Goal: Navigation & Orientation: Find specific page/section

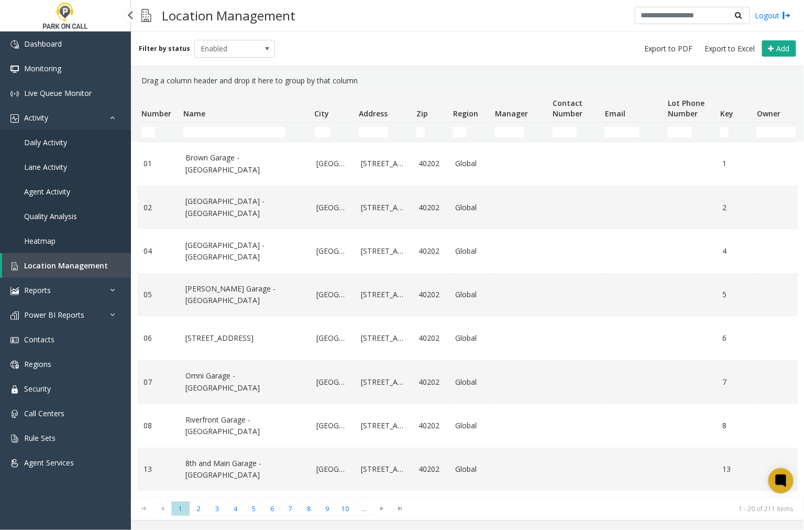
click at [54, 192] on span "Agent Activity" at bounding box center [47, 192] width 46 height 10
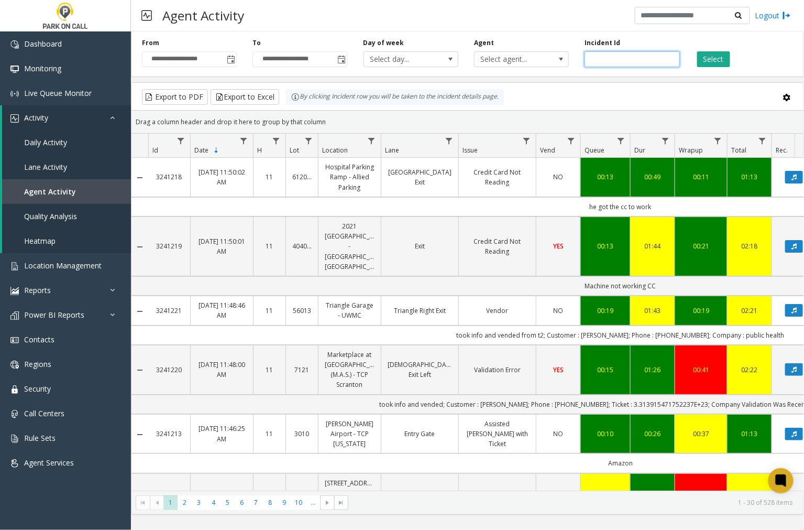
click at [599, 64] on input "number" at bounding box center [632, 59] width 95 height 16
paste input "*******"
type input "*******"
click at [718, 59] on button "Select" at bounding box center [713, 59] width 33 height 16
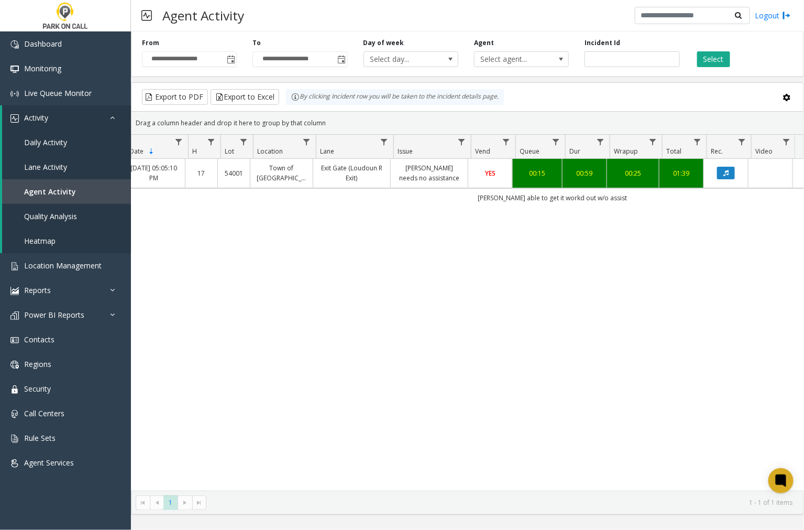
scroll to position [0, 68]
click at [727, 175] on icon "Data table" at bounding box center [726, 173] width 5 height 6
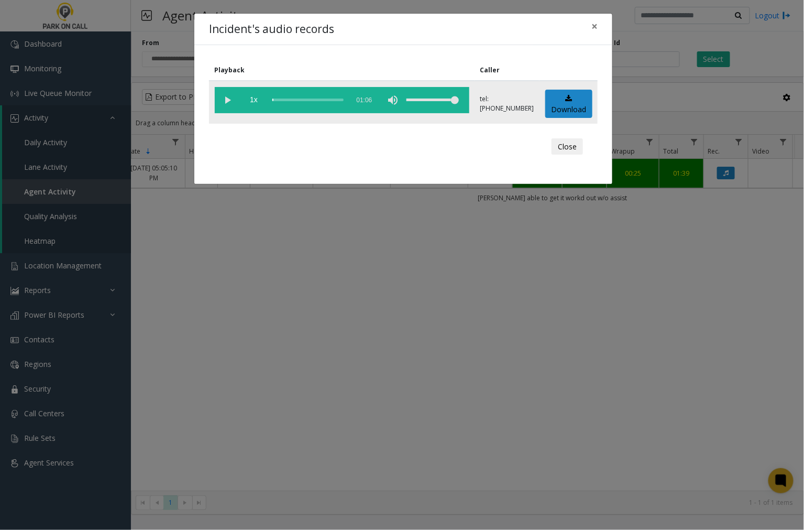
click at [229, 98] on vg-play-pause at bounding box center [228, 100] width 26 height 26
click at [595, 27] on span "×" at bounding box center [595, 26] width 6 height 15
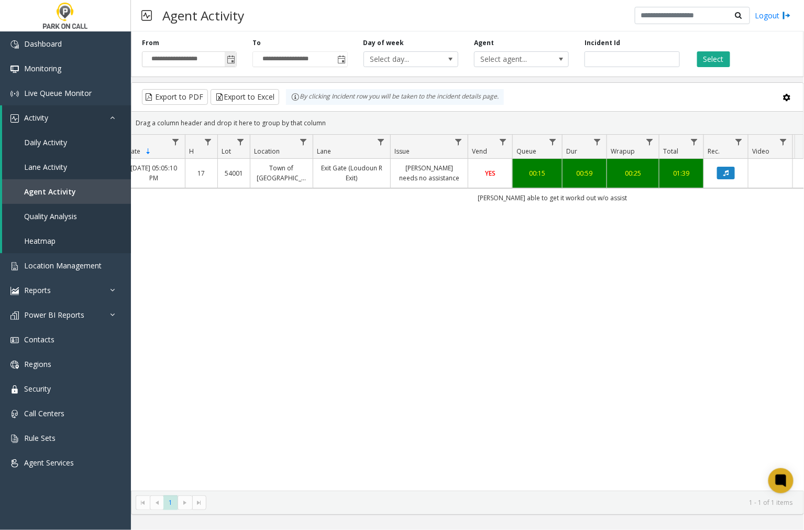
click at [229, 60] on span "Toggle popup" at bounding box center [231, 60] width 8 height 8
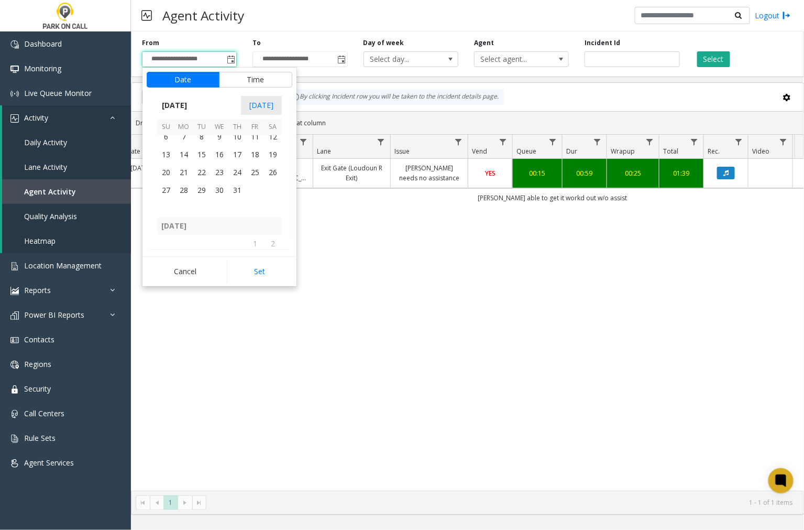
scroll to position [187789, 0]
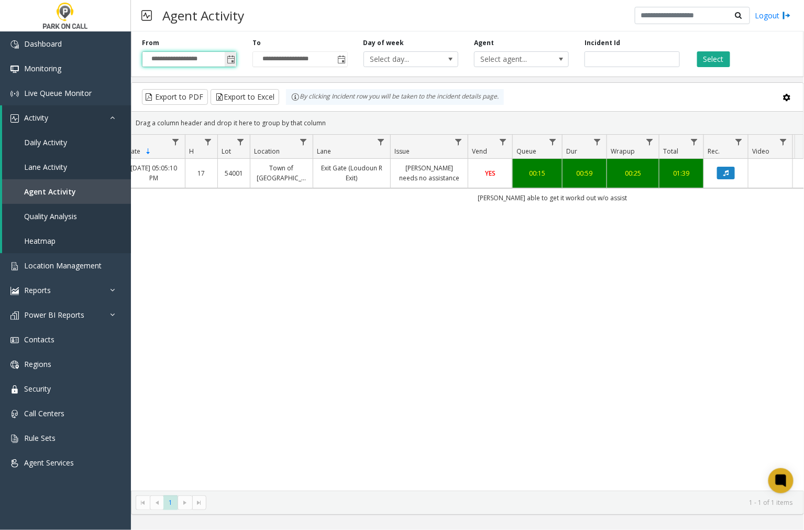
click at [230, 62] on span "Toggle popup" at bounding box center [231, 60] width 8 height 8
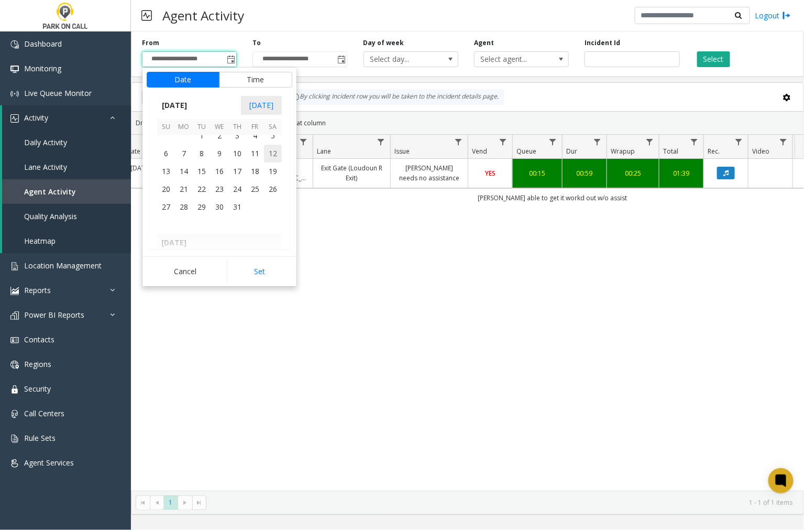
click at [271, 155] on span "12" at bounding box center [273, 154] width 18 height 18
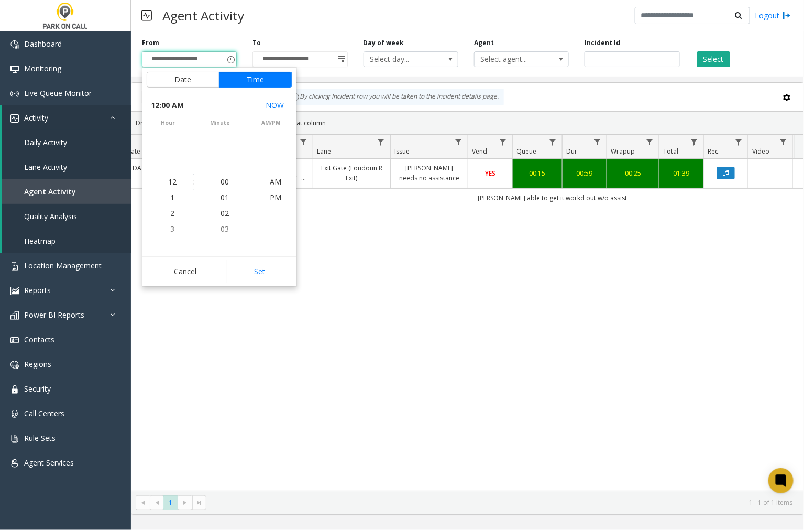
scroll to position [187781, 0]
click at [285, 274] on button "Set" at bounding box center [260, 271] width 66 height 23
type input "**********"
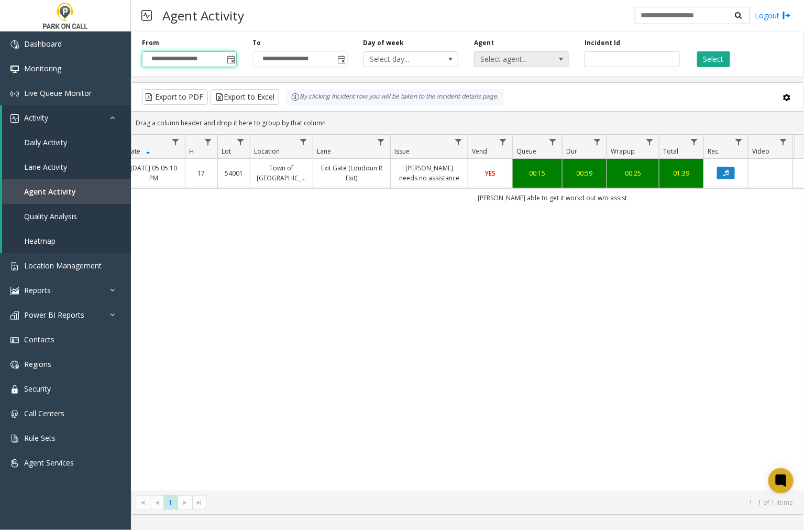
click at [555, 60] on span at bounding box center [561, 59] width 15 height 15
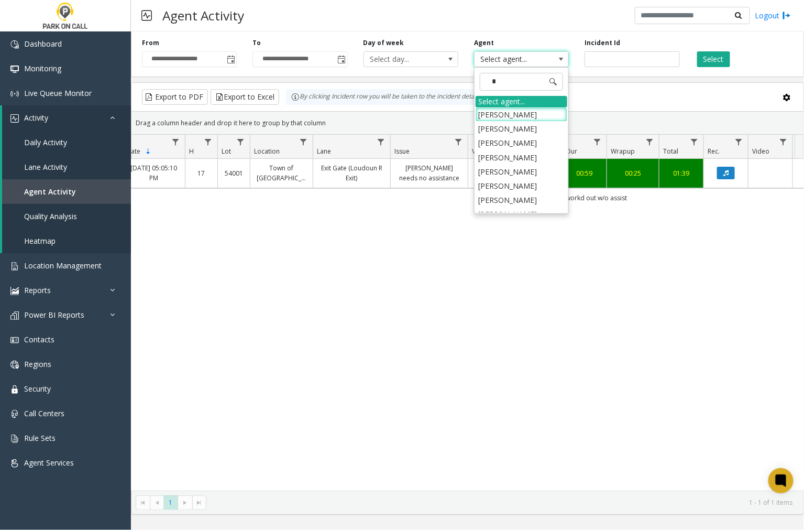
type input "**"
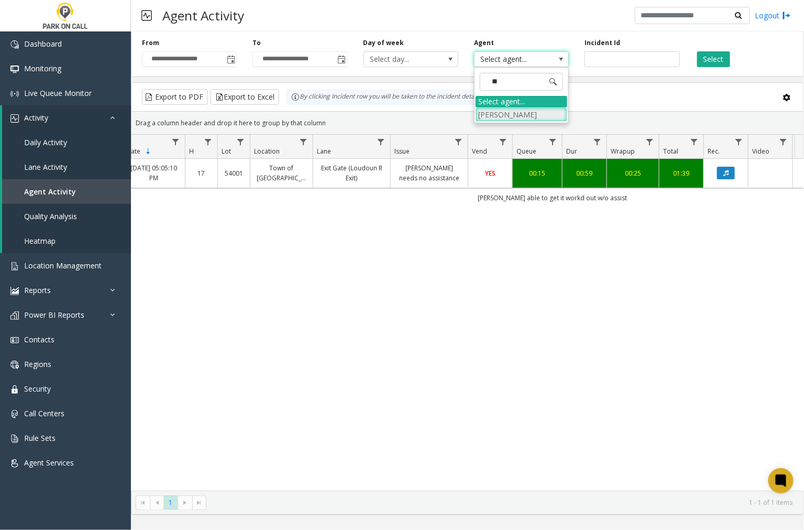
click at [548, 113] on li "Gwenn Stephenson" at bounding box center [522, 114] width 92 height 14
click at [701, 58] on button "Select" at bounding box center [713, 59] width 33 height 16
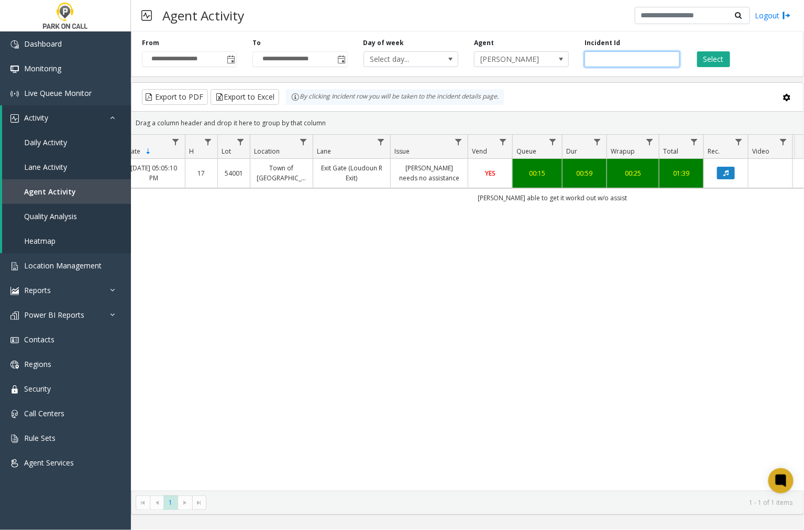
drag, startPoint x: 628, startPoint y: 59, endPoint x: 582, endPoint y: 65, distance: 46.5
click at [582, 65] on div "Incident Id *******" at bounding box center [632, 52] width 111 height 29
click at [723, 57] on button "Select" at bounding box center [713, 59] width 33 height 16
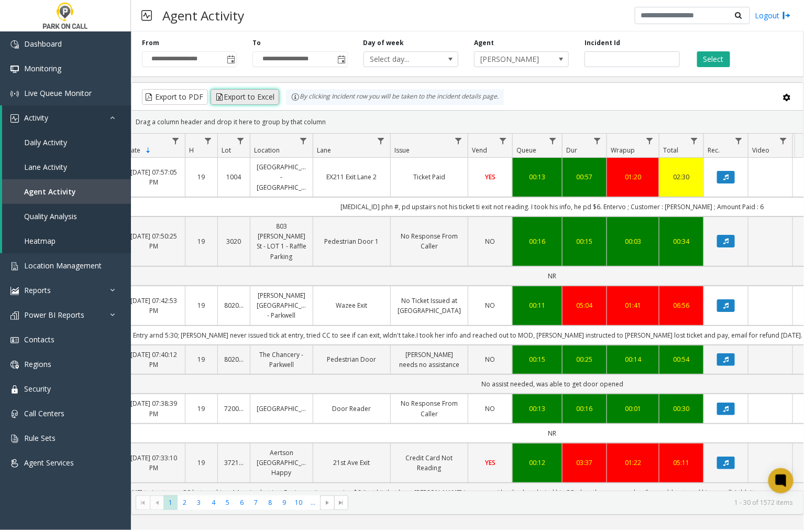
click at [258, 97] on button "Export to Excel" at bounding box center [245, 97] width 69 height 16
click at [70, 265] on span "Location Management" at bounding box center [63, 265] width 78 height 10
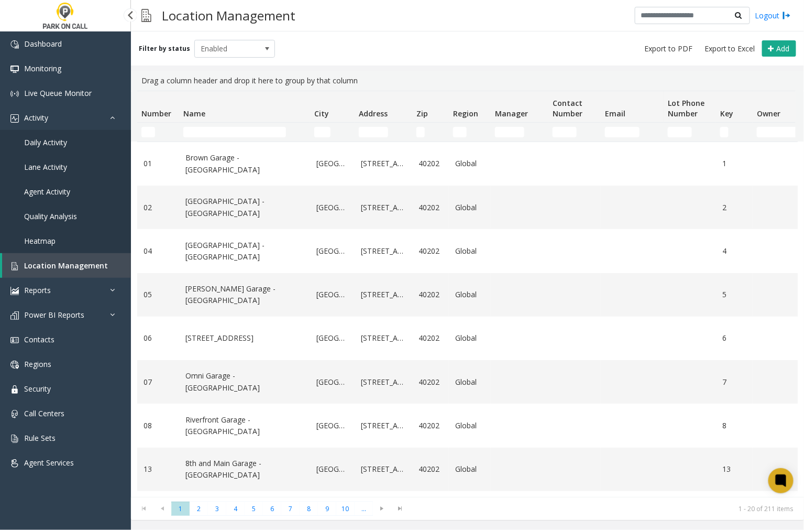
click at [69, 188] on span "Agent Activity" at bounding box center [47, 192] width 46 height 10
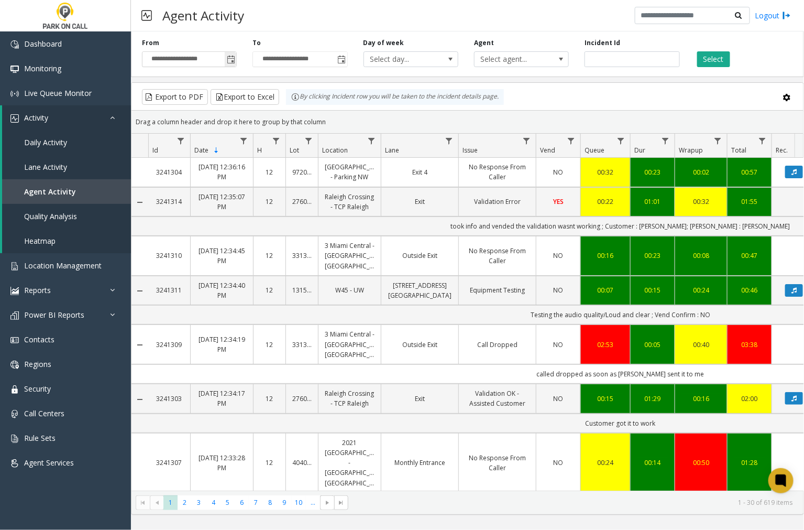
click at [232, 58] on span "Toggle popup" at bounding box center [231, 60] width 8 height 8
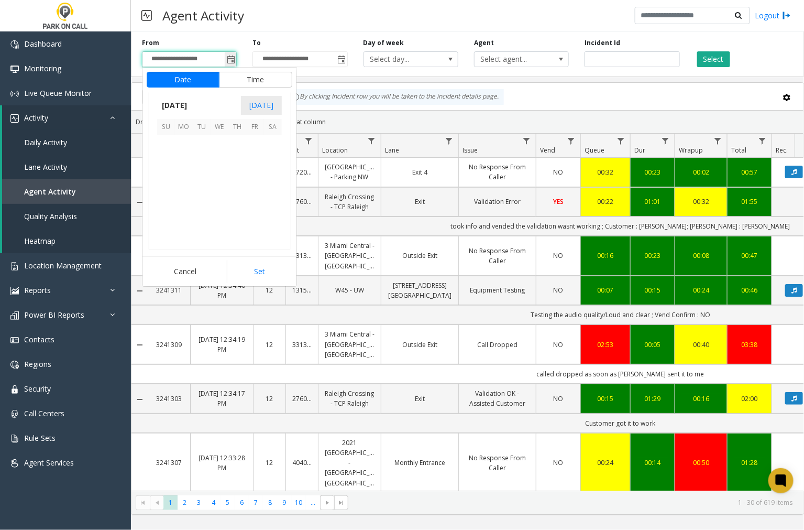
scroll to position [187905, 0]
click at [255, 156] on span "8" at bounding box center [255, 162] width 18 height 18
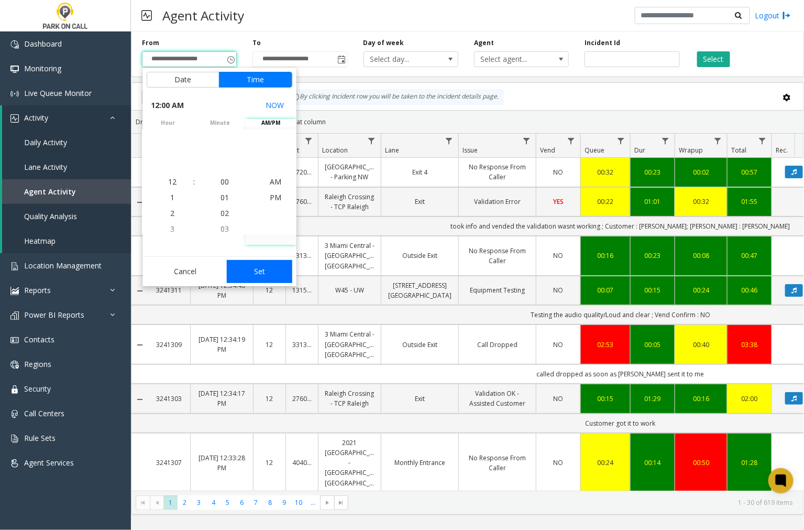
click at [254, 280] on button "Set" at bounding box center [260, 271] width 66 height 23
type input "**********"
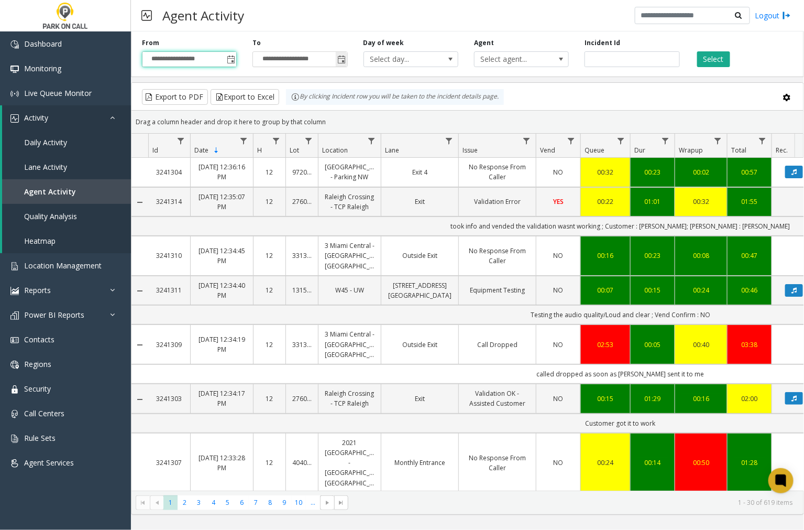
click at [338, 56] on span "Toggle popup" at bounding box center [342, 60] width 8 height 8
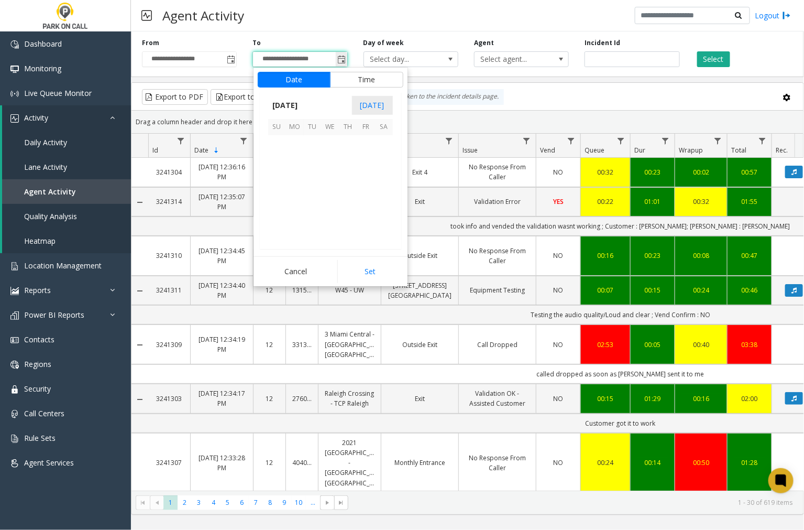
scroll to position [16, 0]
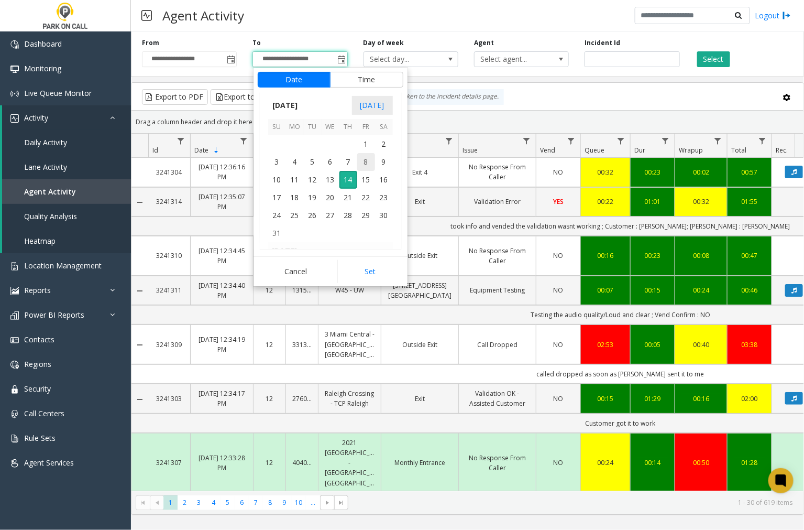
click at [362, 160] on span "8" at bounding box center [366, 162] width 18 height 18
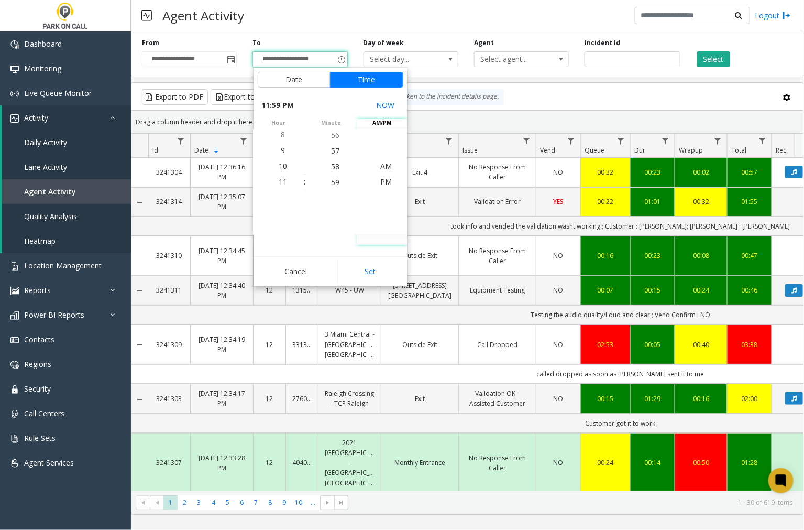
click at [358, 275] on button "Set" at bounding box center [370, 271] width 66 height 23
type input "**********"
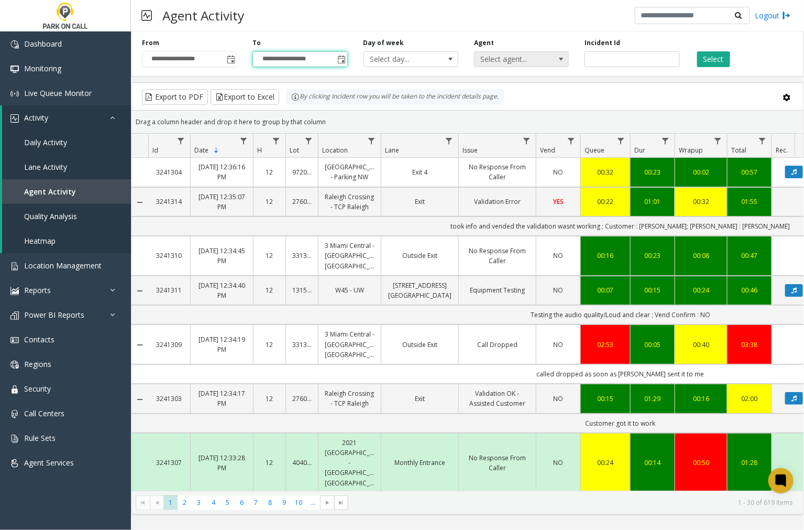
click at [559, 60] on span at bounding box center [561, 59] width 8 height 8
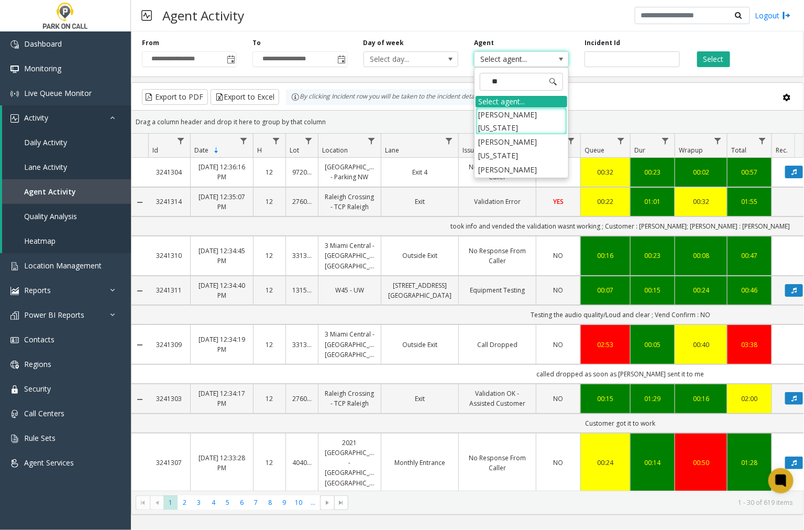
type input "***"
click at [515, 135] on li "[PERSON_NAME][US_STATE]" at bounding box center [522, 148] width 92 height 27
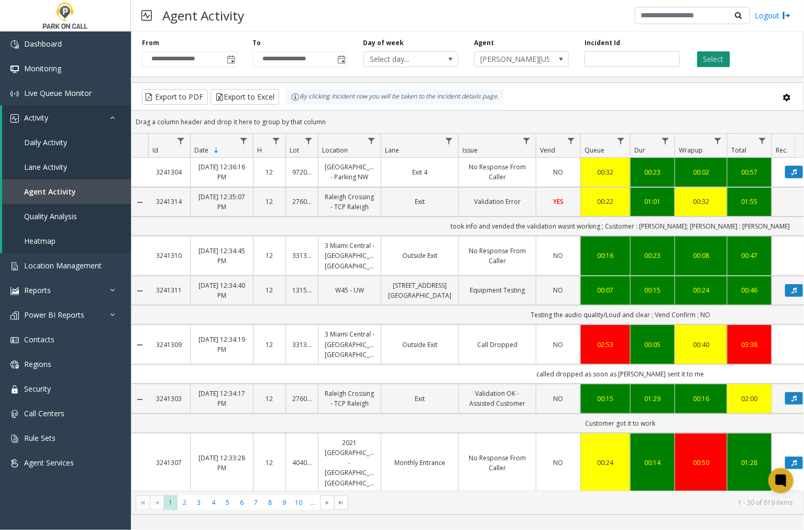
click at [702, 64] on button "Select" at bounding box center [713, 59] width 33 height 16
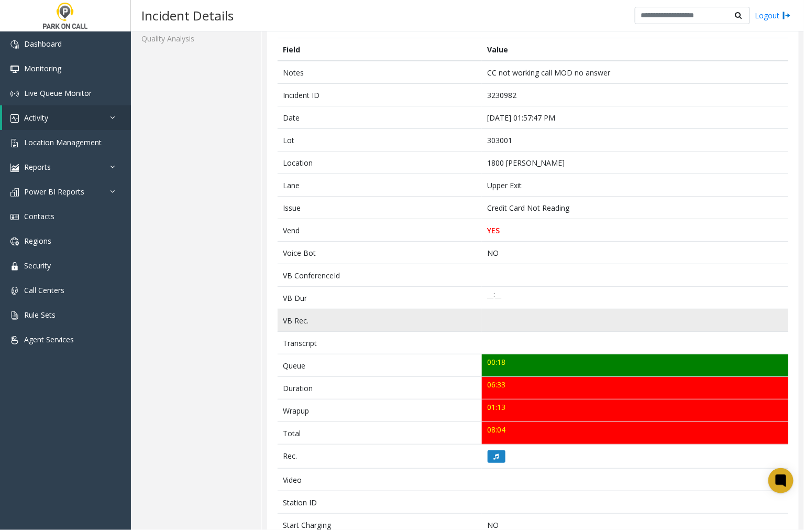
scroll to position [123, 0]
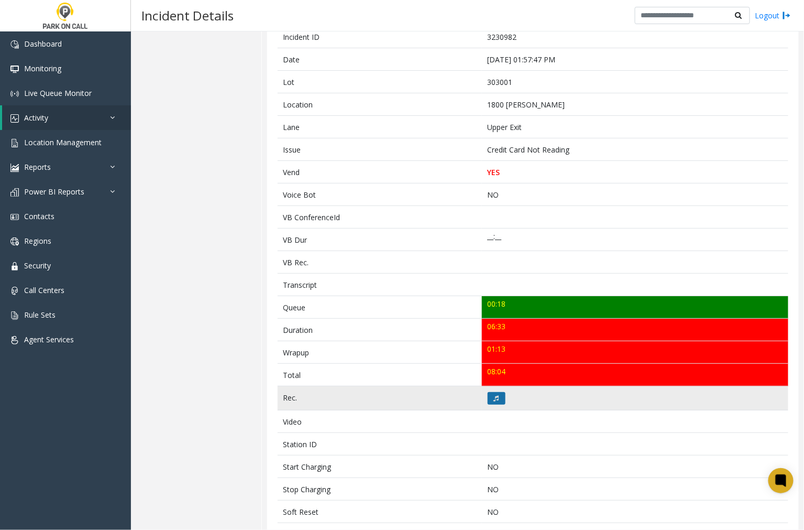
click at [496, 396] on button at bounding box center [497, 398] width 18 height 13
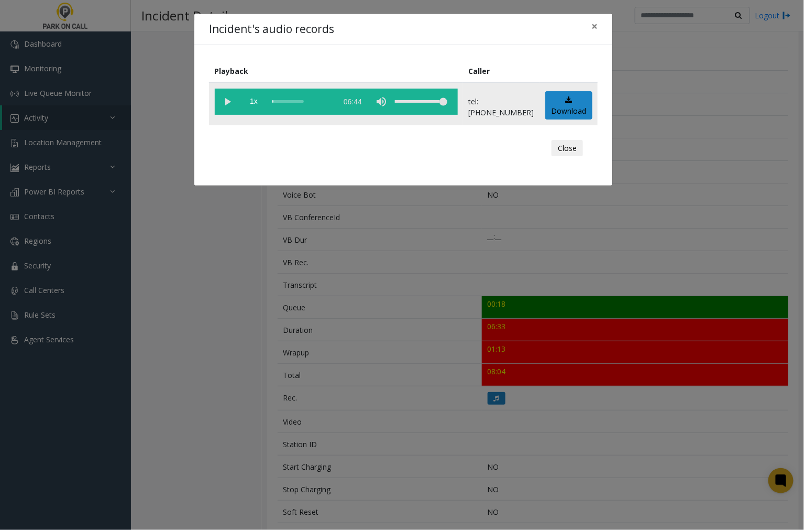
click at [226, 102] on vg-play-pause at bounding box center [228, 102] width 26 height 26
drag, startPoint x: 593, startPoint y: 26, endPoint x: 532, endPoint y: 119, distance: 111.2
click at [593, 30] on span "×" at bounding box center [595, 26] width 6 height 15
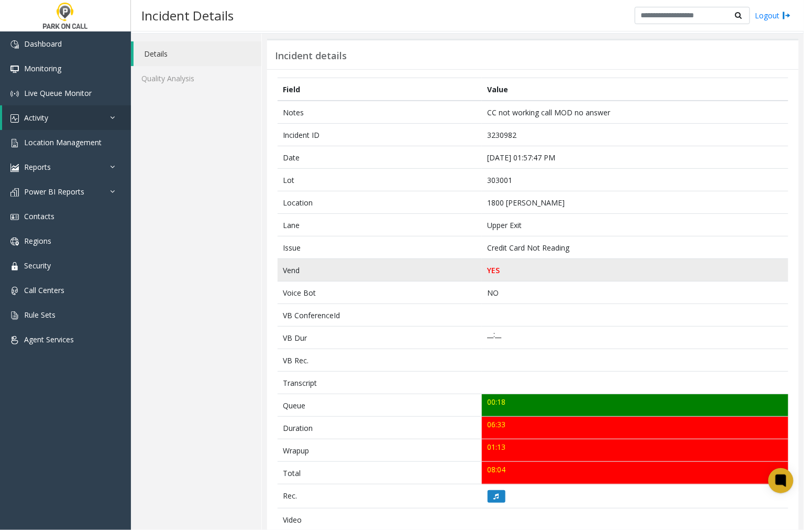
scroll to position [7, 0]
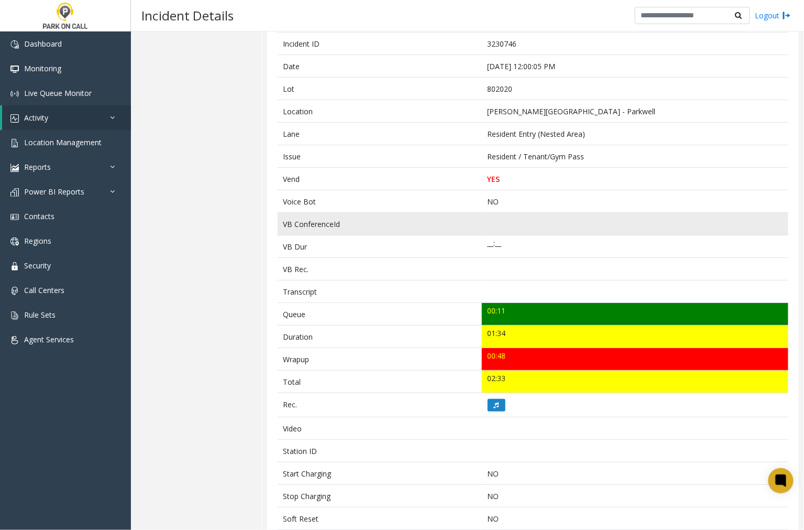
scroll to position [58, 0]
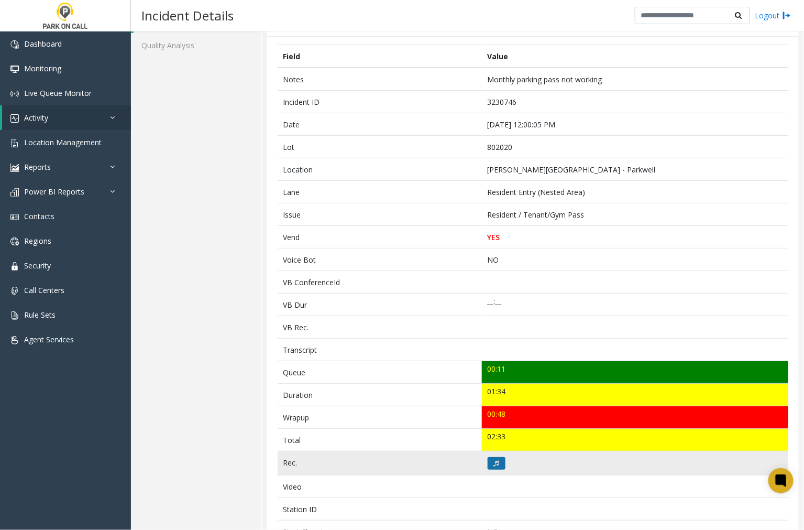
click at [495, 463] on icon at bounding box center [496, 463] width 5 height 6
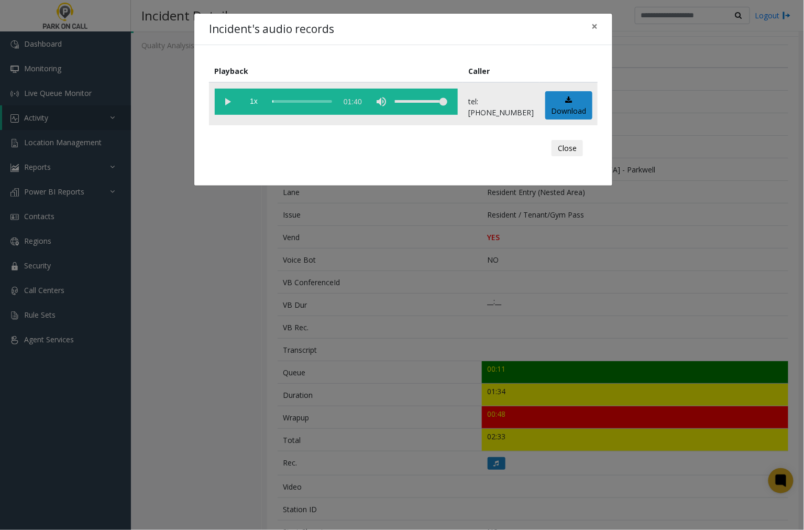
click at [225, 101] on vg-play-pause at bounding box center [228, 102] width 26 height 26
click at [594, 25] on span "×" at bounding box center [595, 26] width 6 height 15
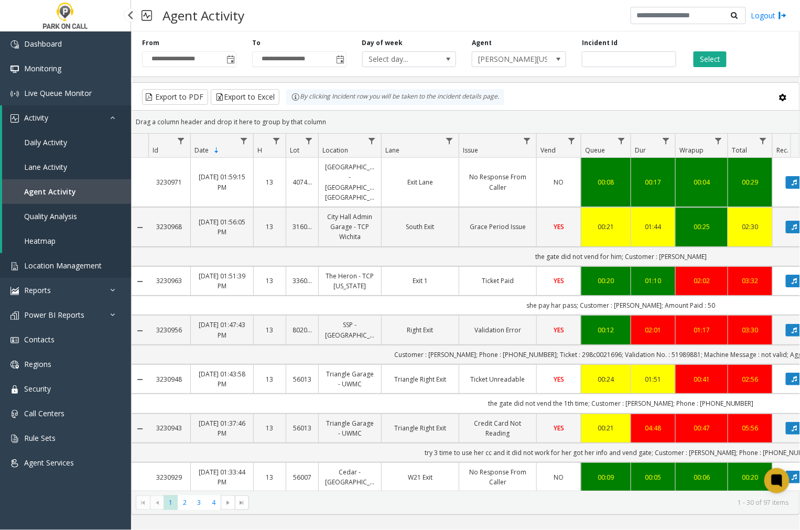
click at [37, 264] on span "Location Management" at bounding box center [63, 265] width 78 height 10
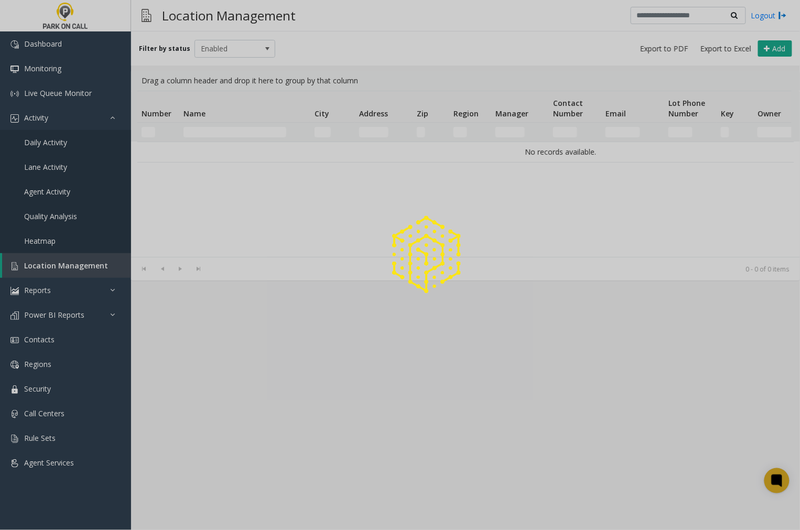
click at [37, 264] on div at bounding box center [400, 265] width 800 height 530
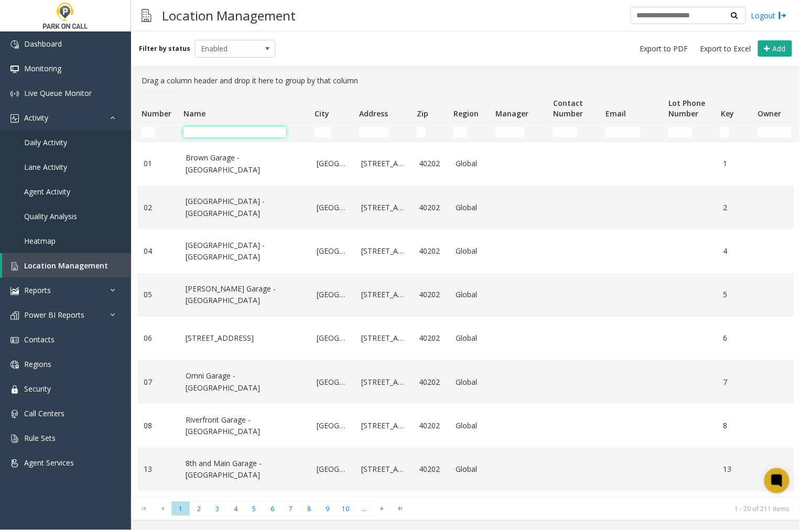
click at [192, 132] on input "Name Filter" at bounding box center [234, 132] width 103 height 10
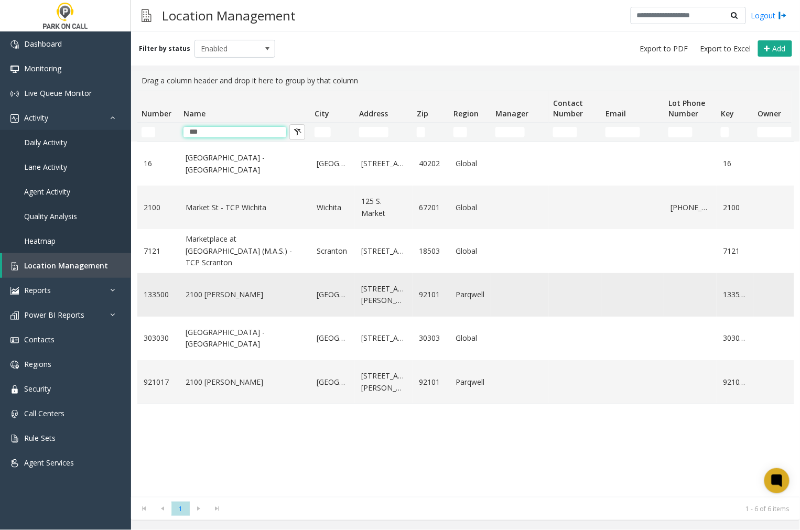
type input "***"
click at [216, 293] on link "2100 Kettner" at bounding box center [244, 295] width 118 height 12
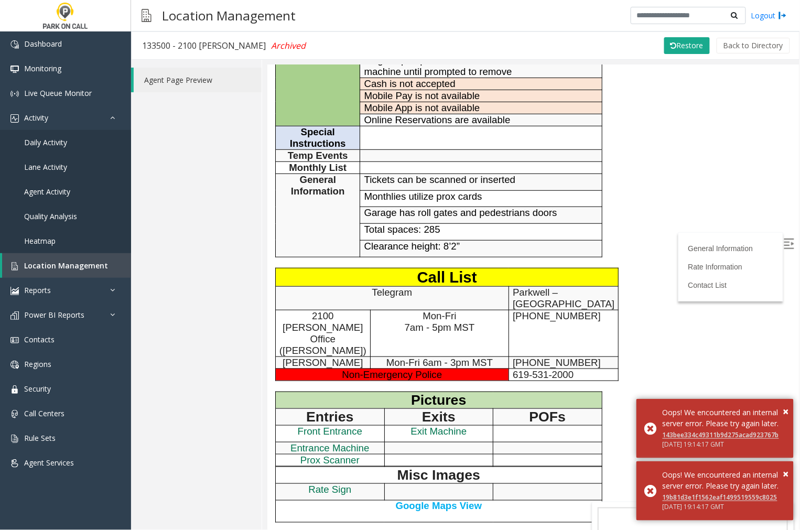
scroll to position [174, 0]
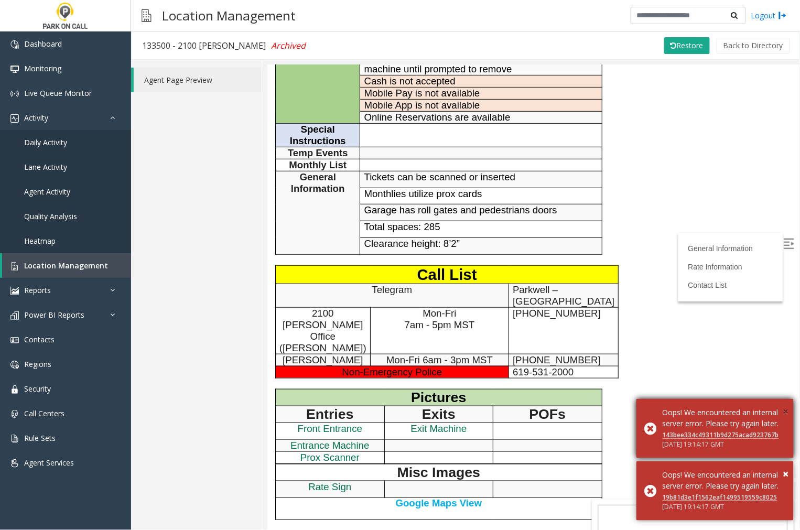
click at [786, 404] on span "×" at bounding box center [786, 411] width 6 height 14
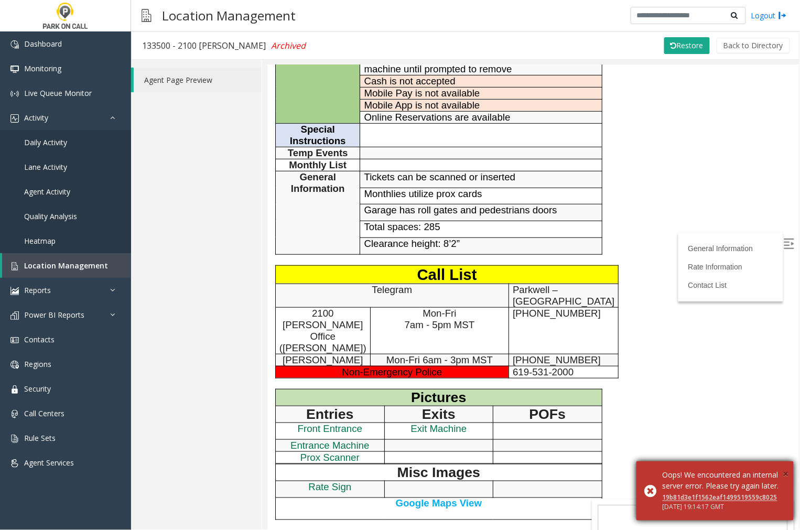
drag, startPoint x: 787, startPoint y: 460, endPoint x: 774, endPoint y: 457, distance: 13.0
click at [786, 466] on span "×" at bounding box center [786, 473] width 6 height 14
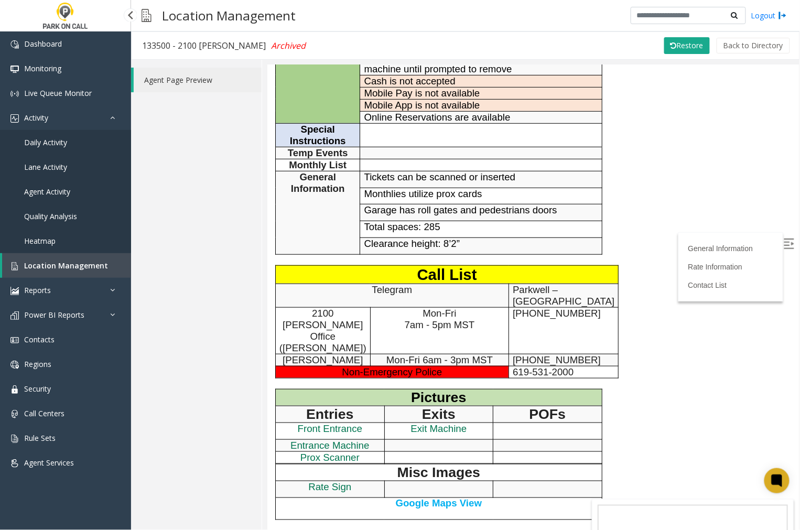
click at [56, 268] on span "Location Management" at bounding box center [66, 265] width 84 height 10
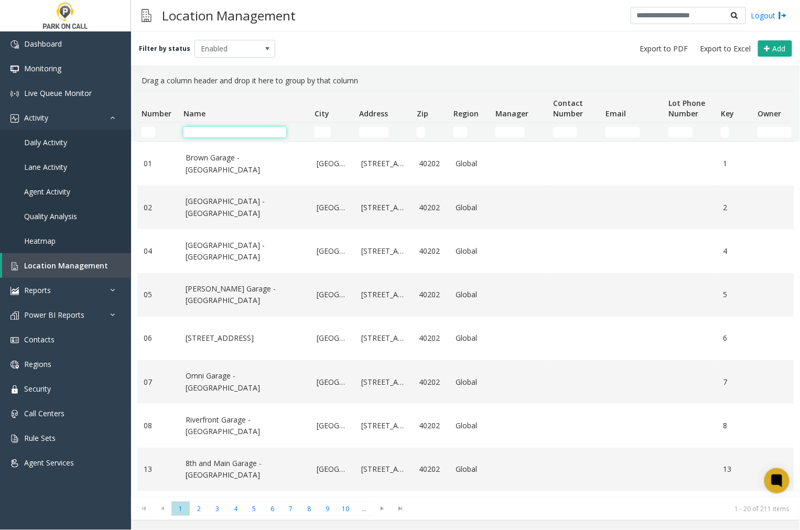
click at [195, 132] on input "Name Filter" at bounding box center [234, 132] width 103 height 10
type input "****"
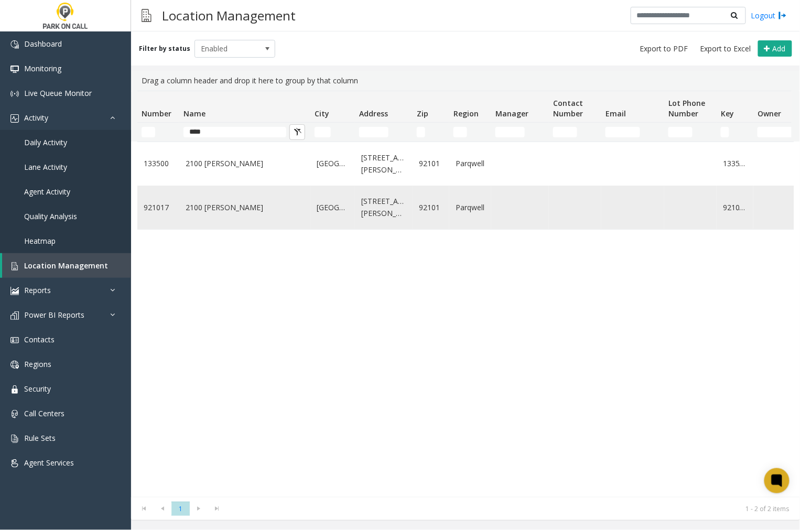
click at [244, 205] on link "2100 Kettner - Parkwell" at bounding box center [244, 208] width 118 height 12
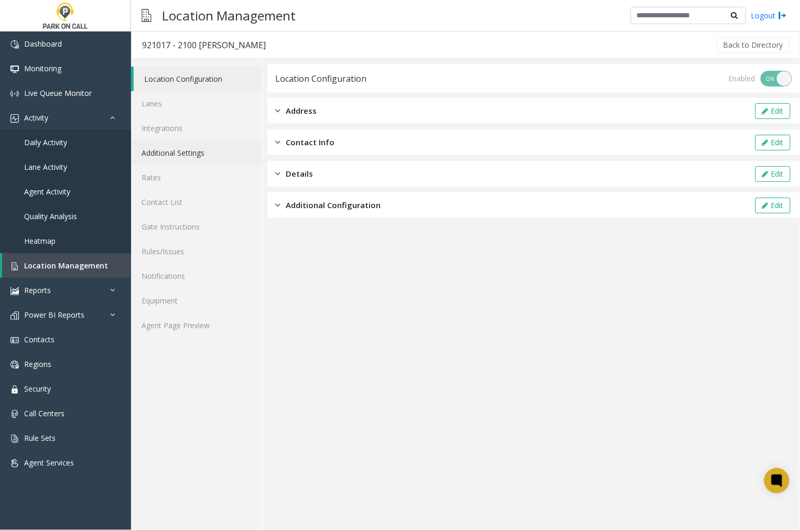
click at [195, 154] on link "Additional Settings" at bounding box center [196, 152] width 130 height 25
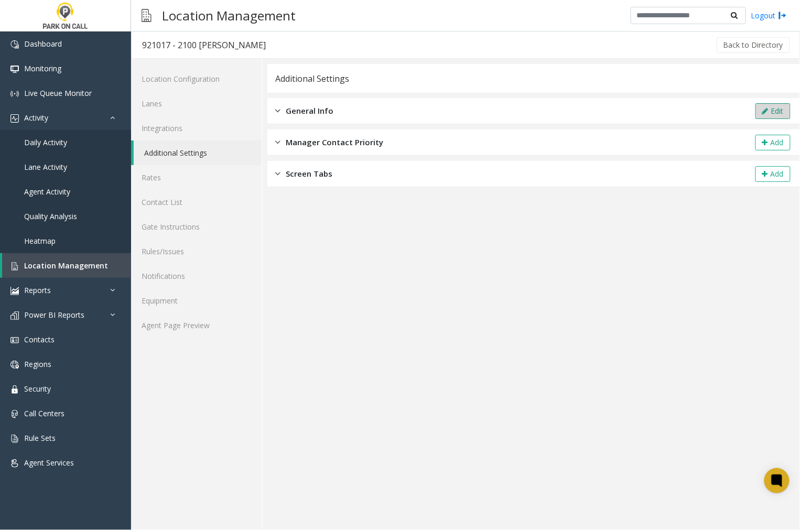
click at [776, 115] on button "Edit" at bounding box center [772, 111] width 35 height 16
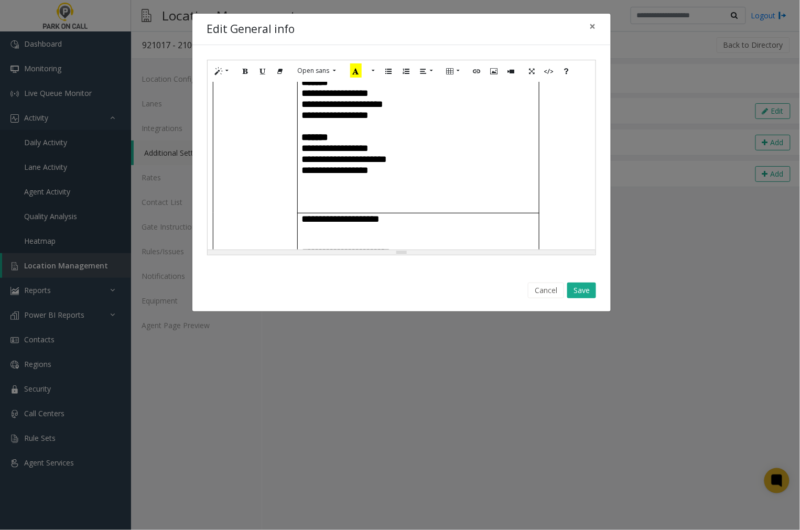
scroll to position [116, 0]
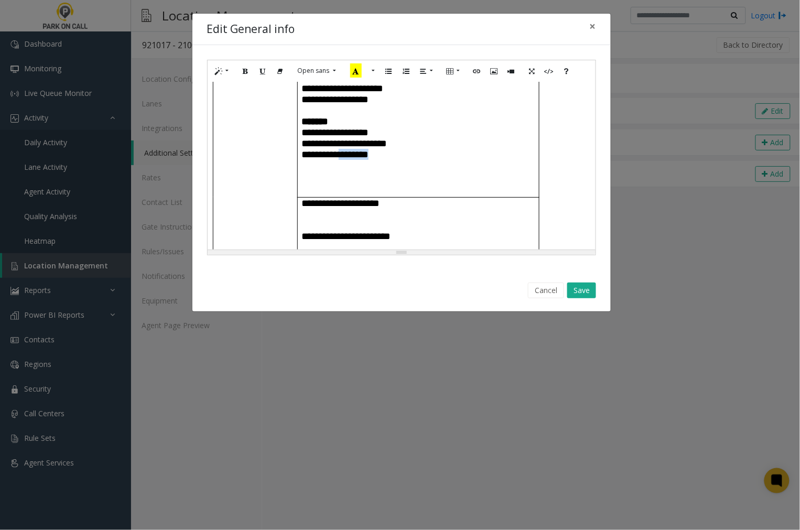
drag, startPoint x: 396, startPoint y: 176, endPoint x: 352, endPoint y: 179, distance: 43.6
click at [352, 160] on p "**********" at bounding box center [418, 154] width 234 height 11
drag, startPoint x: 416, startPoint y: 175, endPoint x: 352, endPoint y: 178, distance: 64.0
click at [352, 160] on p "**********" at bounding box center [418, 154] width 234 height 11
copy span "**********"
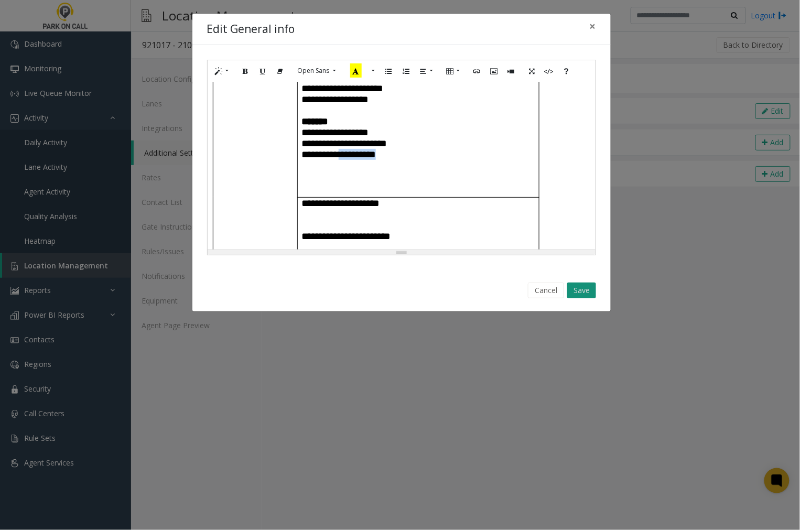
click at [582, 289] on button "Save" at bounding box center [581, 290] width 29 height 16
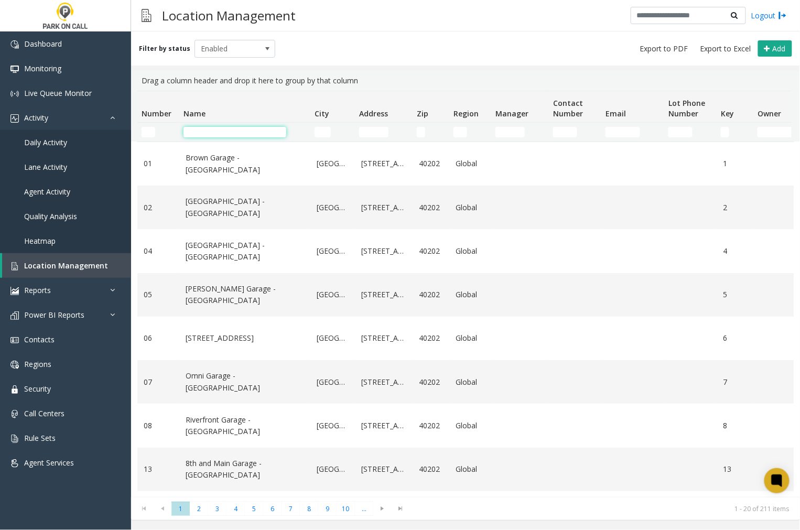
click at [239, 131] on input "Name Filter" at bounding box center [234, 132] width 103 height 10
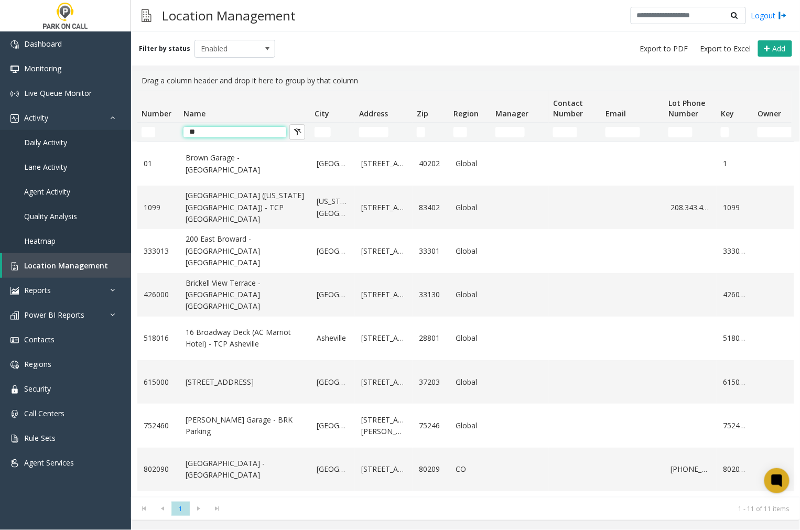
click at [220, 132] on input "**" at bounding box center [234, 132] width 103 height 10
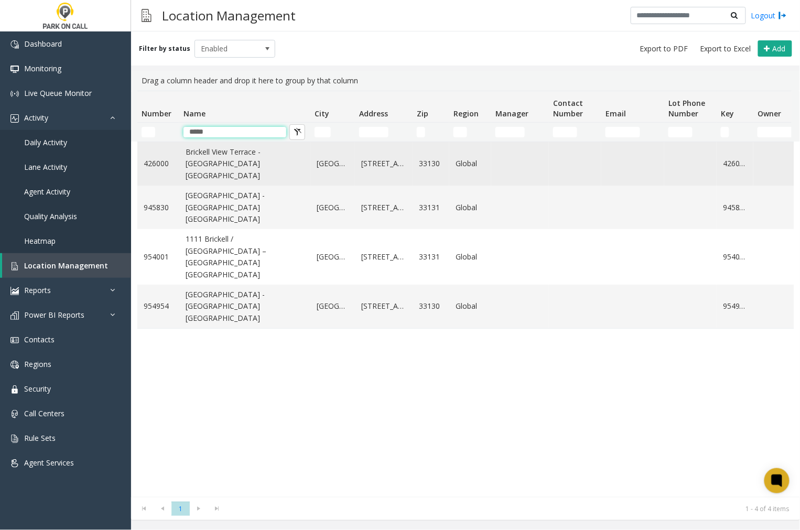
type input "*****"
click at [263, 169] on link "Brickell View Terrace - Universal Parking Miami" at bounding box center [244, 163] width 118 height 35
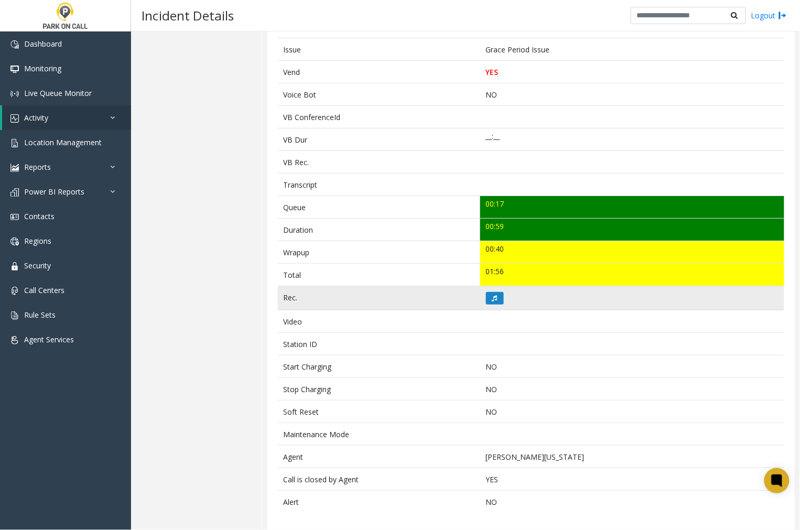
scroll to position [230, 0]
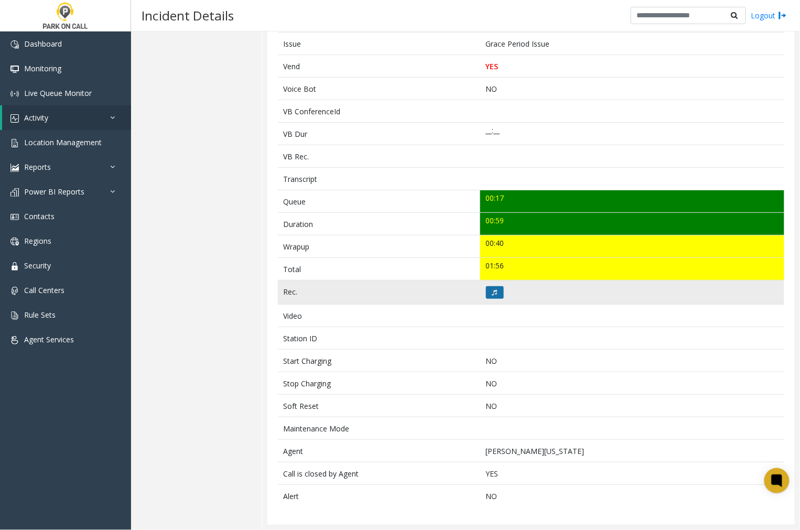
click at [492, 293] on icon at bounding box center [494, 292] width 5 height 6
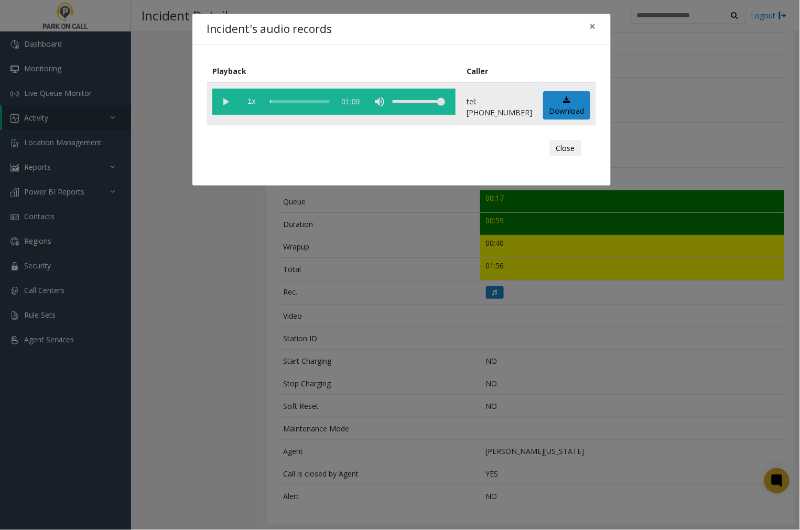
click at [223, 101] on vg-play-pause at bounding box center [225, 102] width 26 height 26
click at [591, 28] on span "×" at bounding box center [593, 26] width 6 height 15
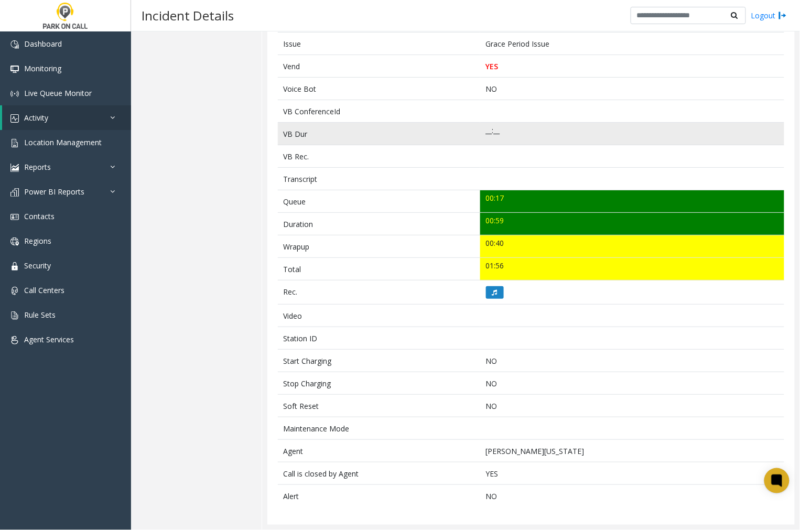
click at [598, 140] on td "__:__" at bounding box center [632, 134] width 304 height 23
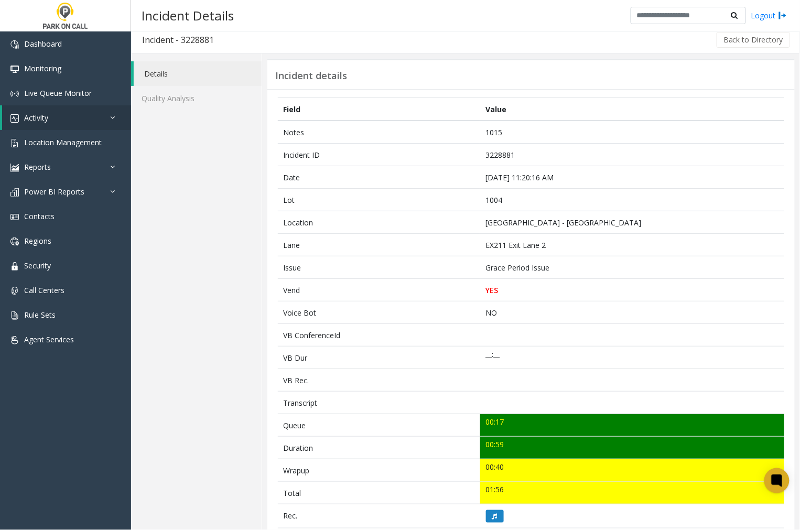
scroll to position [0, 0]
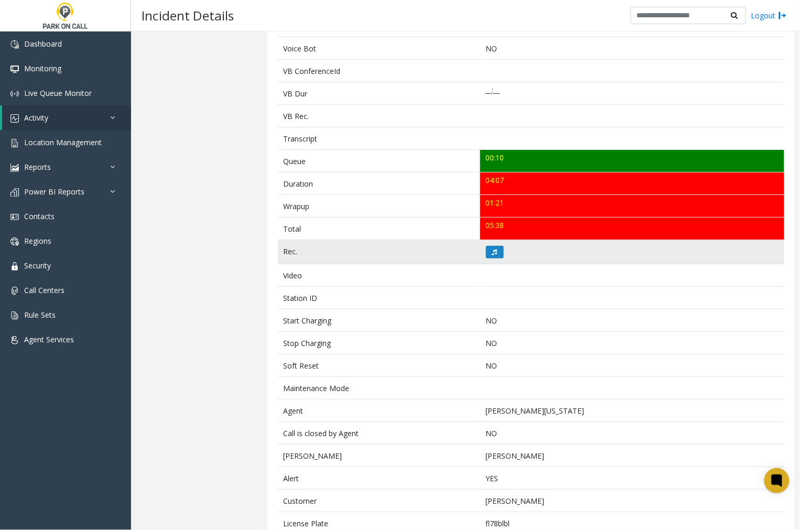
scroll to position [291, 0]
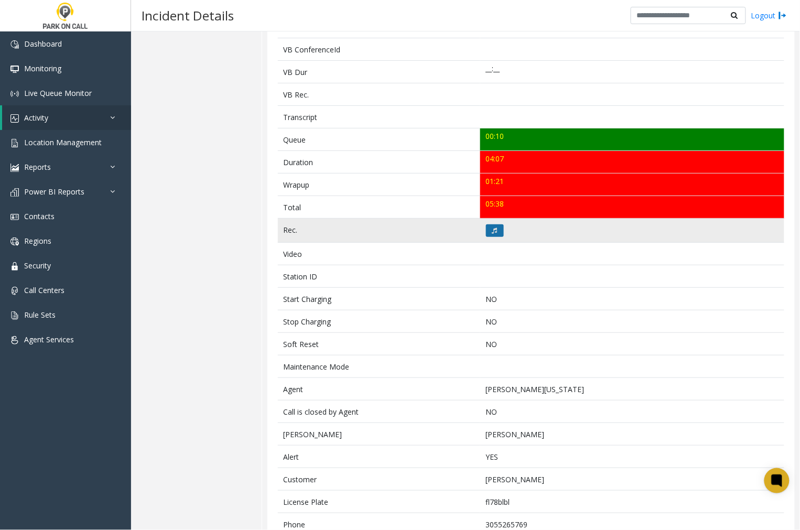
click at [486, 233] on button at bounding box center [495, 230] width 18 height 13
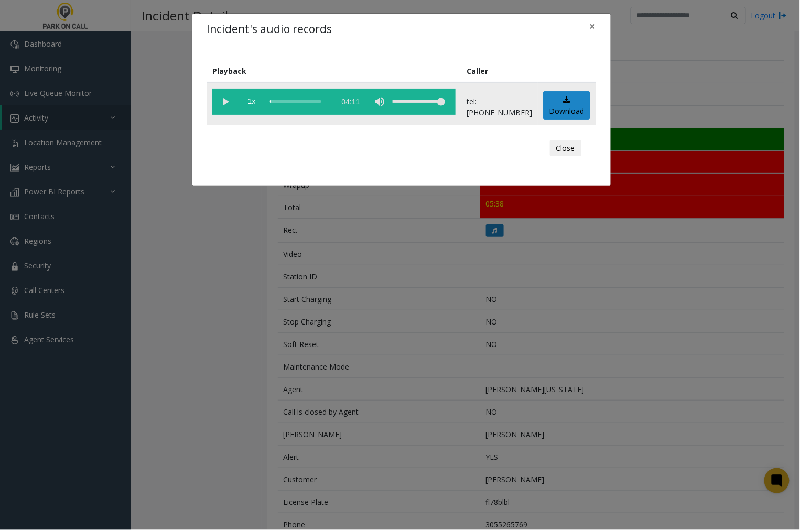
click at [224, 100] on vg-play-pause at bounding box center [225, 102] width 26 height 26
drag, startPoint x: 592, startPoint y: 25, endPoint x: 620, endPoint y: 57, distance: 42.3
click at [592, 25] on span "×" at bounding box center [593, 26] width 6 height 15
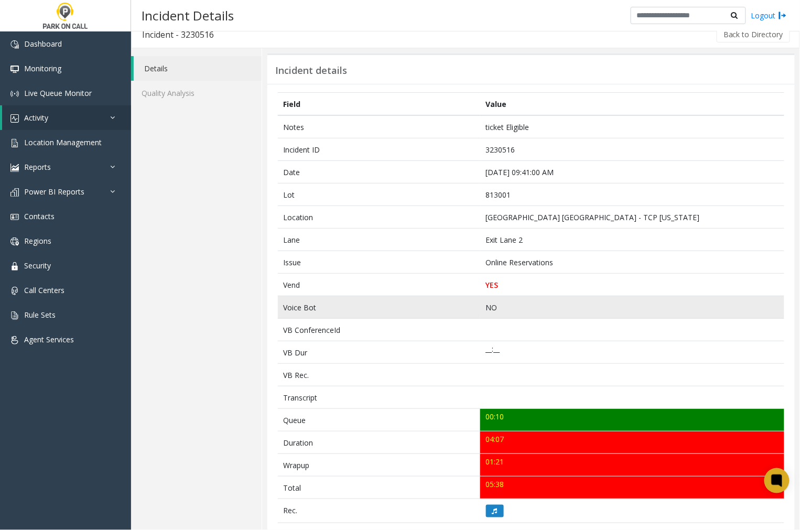
scroll to position [0, 0]
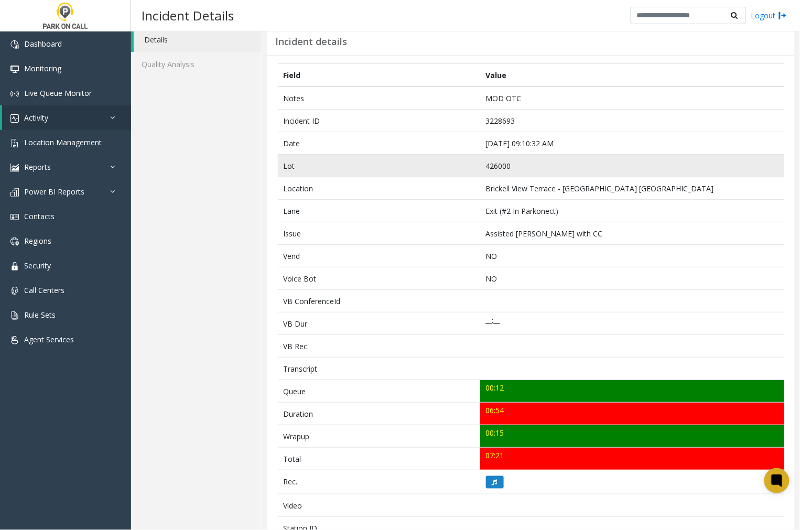
scroll to position [116, 0]
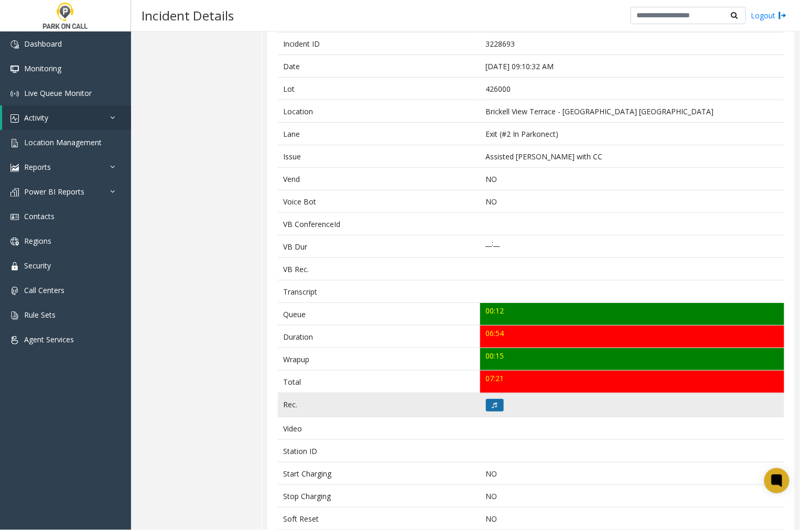
click at [494, 405] on button at bounding box center [495, 405] width 18 height 13
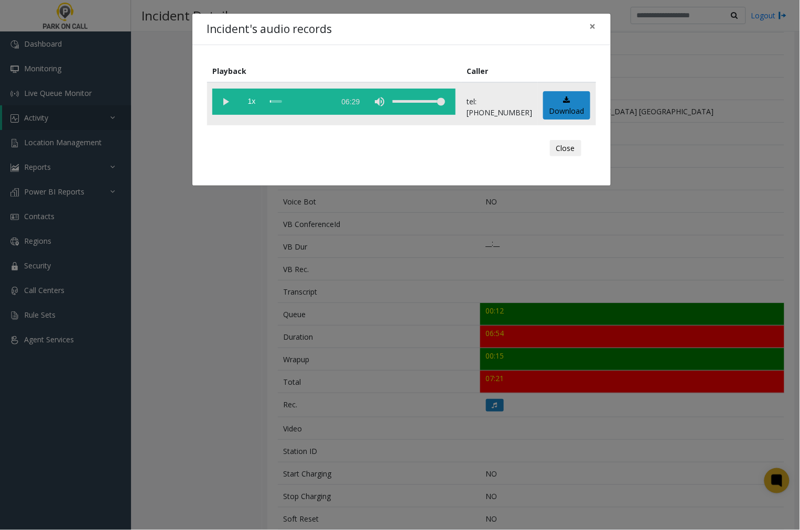
click at [223, 98] on vg-play-pause at bounding box center [225, 102] width 26 height 26
click at [236, 29] on h4 "Incident's audio records" at bounding box center [269, 29] width 125 height 17
drag, startPoint x: 225, startPoint y: 100, endPoint x: 277, endPoint y: 118, distance: 54.4
click at [226, 100] on vg-play-pause at bounding box center [225, 102] width 26 height 26
drag, startPoint x: 224, startPoint y: 99, endPoint x: 363, endPoint y: 84, distance: 139.1
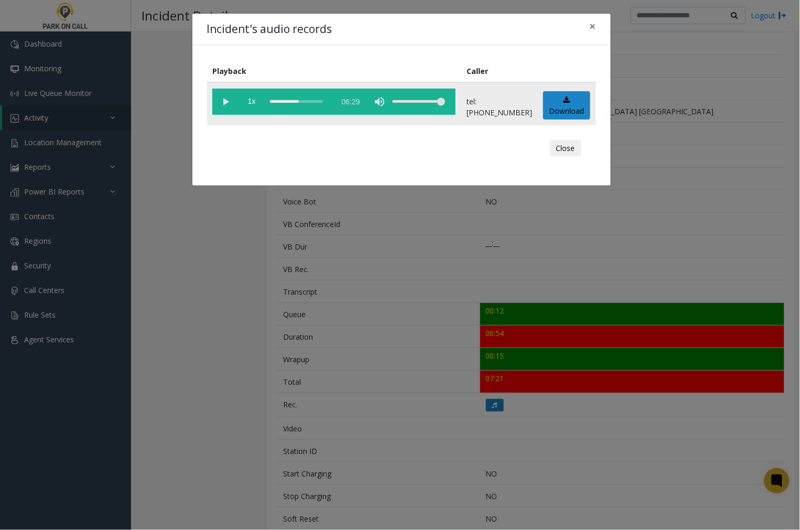
click at [224, 100] on vg-play-pause at bounding box center [225, 102] width 26 height 26
click at [591, 26] on span "×" at bounding box center [593, 26] width 6 height 15
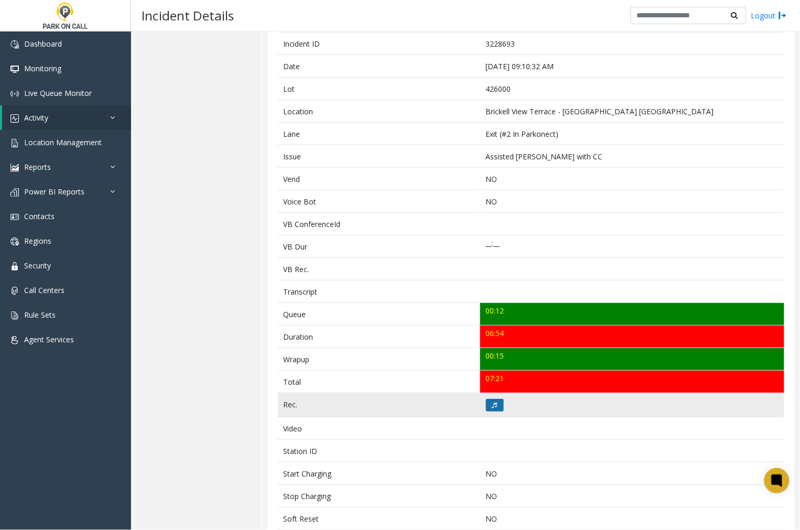
click at [487, 408] on button at bounding box center [495, 405] width 18 height 13
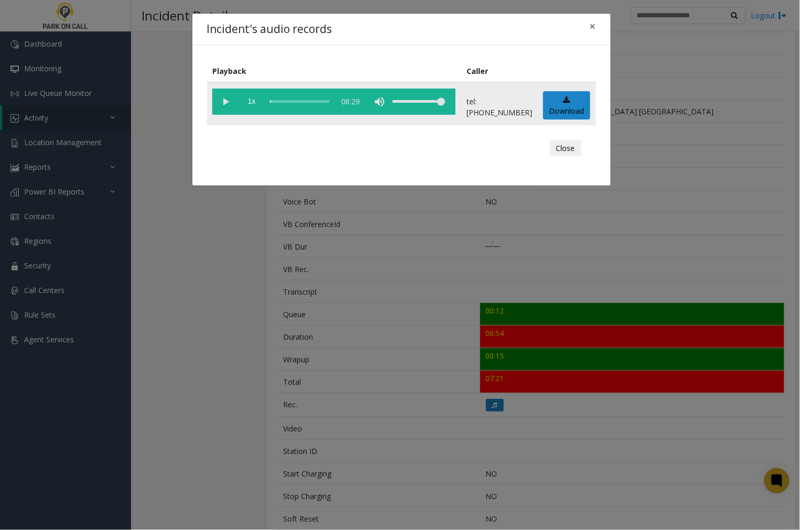
click at [228, 102] on vg-play-pause at bounding box center [225, 102] width 26 height 26
click at [593, 25] on span "×" at bounding box center [593, 26] width 6 height 15
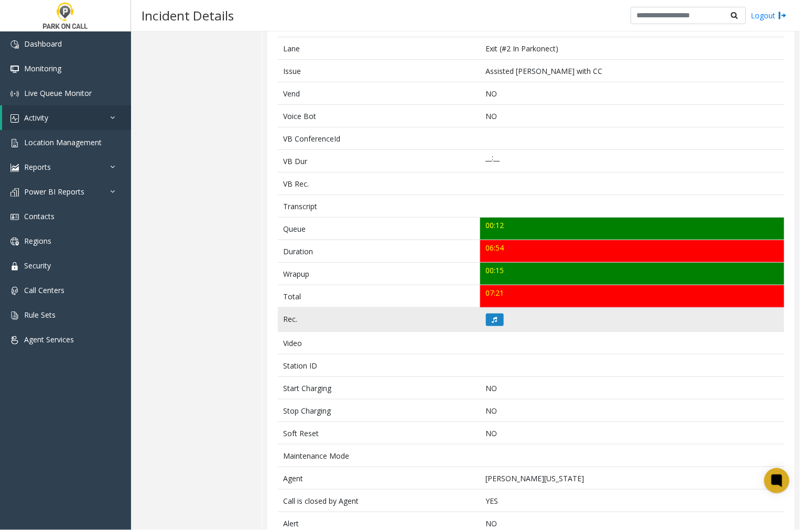
scroll to position [230, 0]
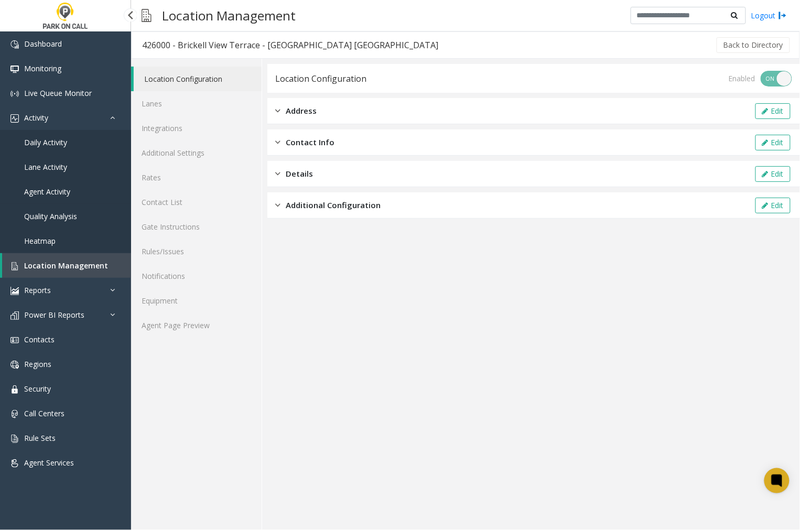
click at [58, 187] on span "Agent Activity" at bounding box center [47, 192] width 46 height 10
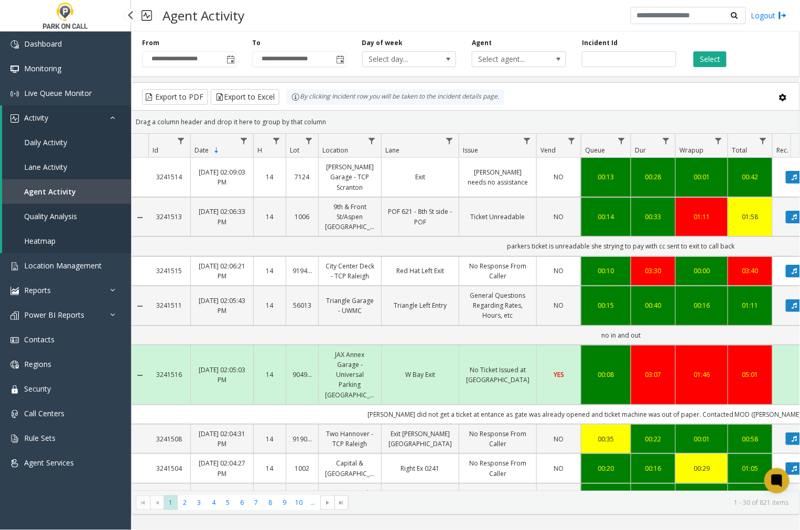
click at [54, 139] on span "Daily Activity" at bounding box center [45, 142] width 43 height 10
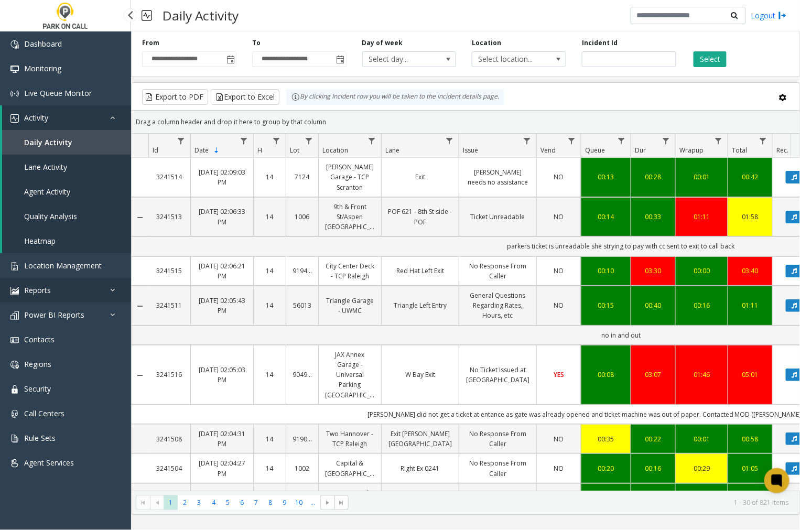
click at [104, 294] on link "Reports" at bounding box center [65, 290] width 131 height 25
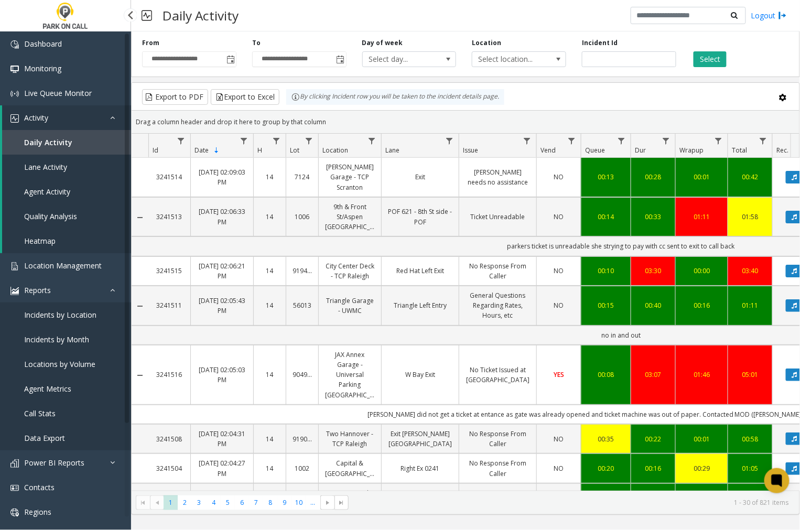
click at [42, 383] on link "Agent Metrics" at bounding box center [65, 388] width 131 height 25
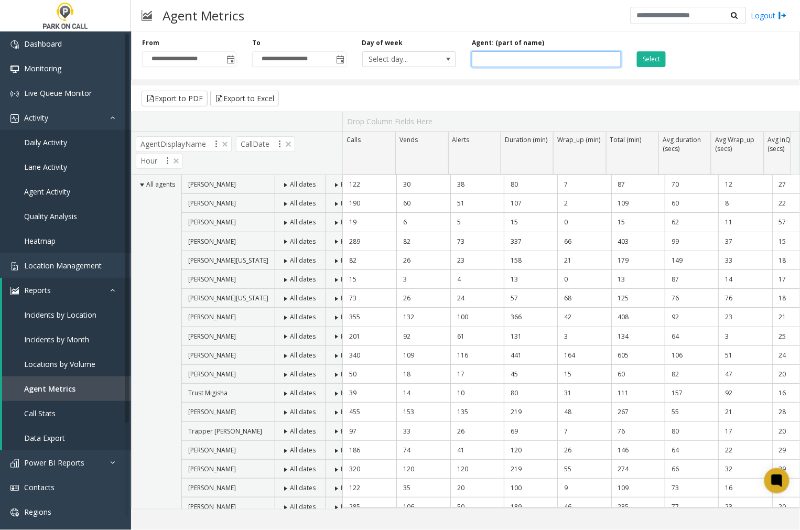
click at [486, 58] on input at bounding box center [546, 59] width 149 height 16
type input "****"
click at [653, 57] on button "Select" at bounding box center [651, 59] width 29 height 16
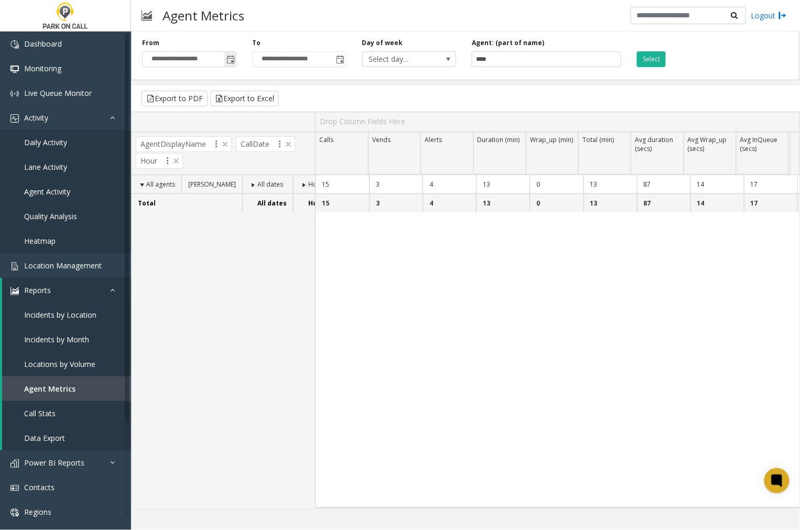
click at [231, 60] on span "Toggle popup" at bounding box center [230, 60] width 8 height 8
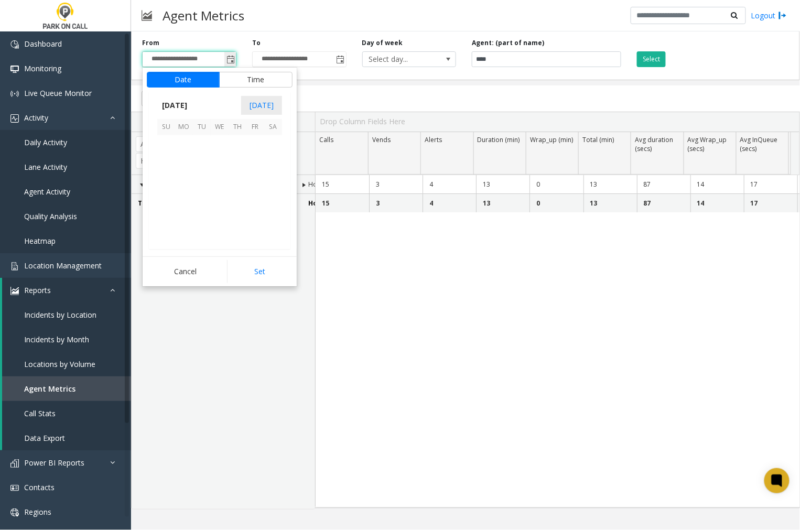
scroll to position [187905, 0]
click at [238, 176] on span "14" at bounding box center [237, 180] width 18 height 18
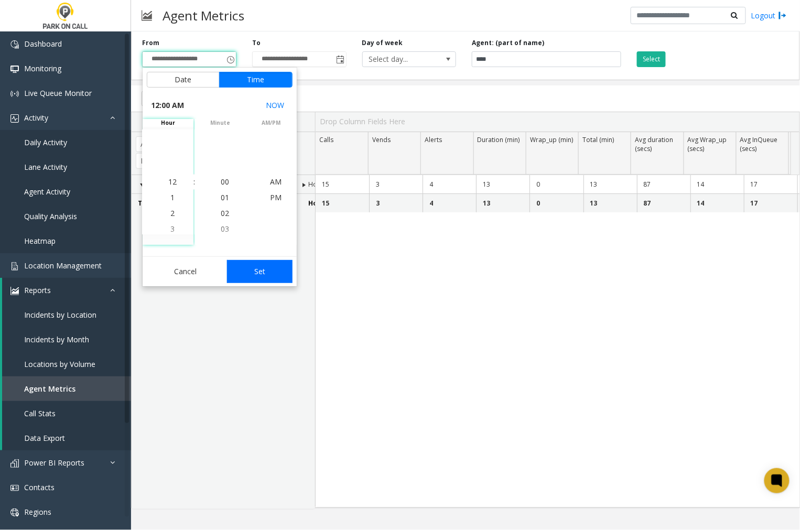
click at [271, 278] on button "Set" at bounding box center [260, 271] width 66 height 23
type input "**********"
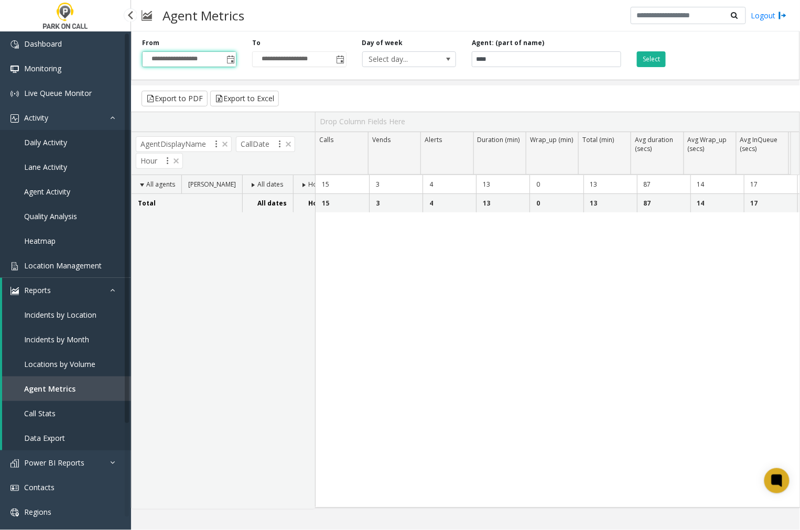
click at [42, 268] on span "Location Management" at bounding box center [63, 265] width 78 height 10
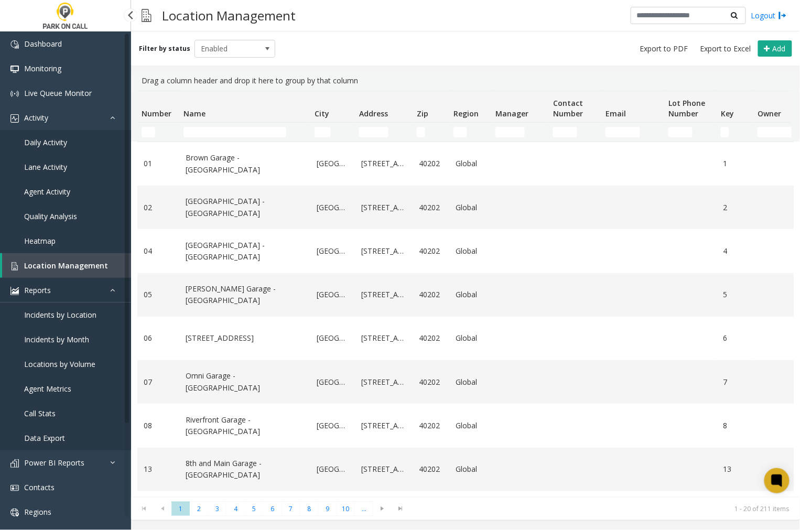
click at [121, 291] on link "Reports" at bounding box center [65, 290] width 131 height 25
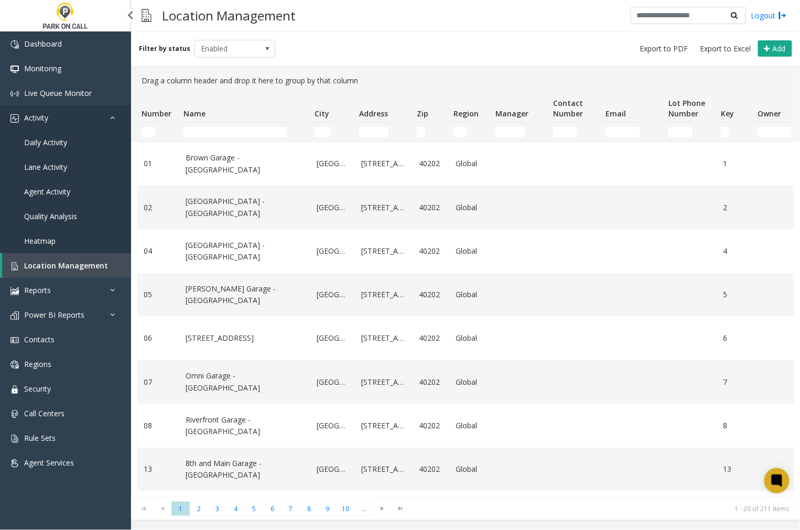
click at [111, 112] on link "Activity" at bounding box center [65, 117] width 131 height 25
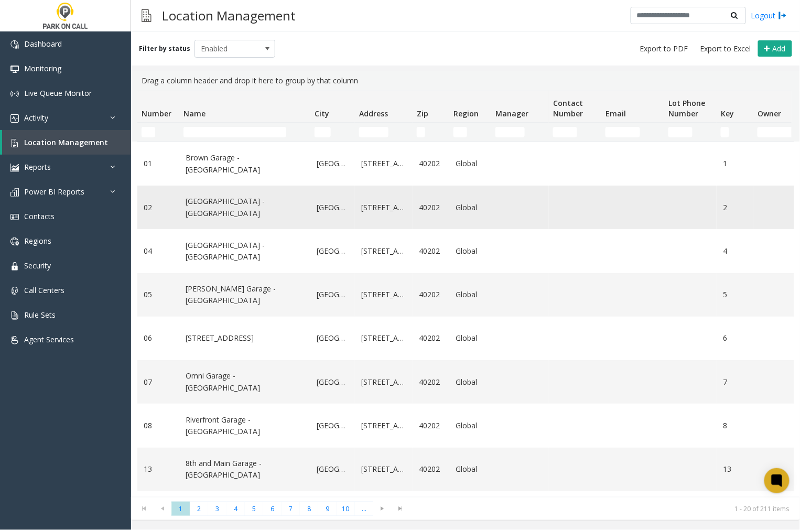
click at [219, 203] on link "[GEOGRAPHIC_DATA] - [GEOGRAPHIC_DATA]" at bounding box center [244, 207] width 118 height 24
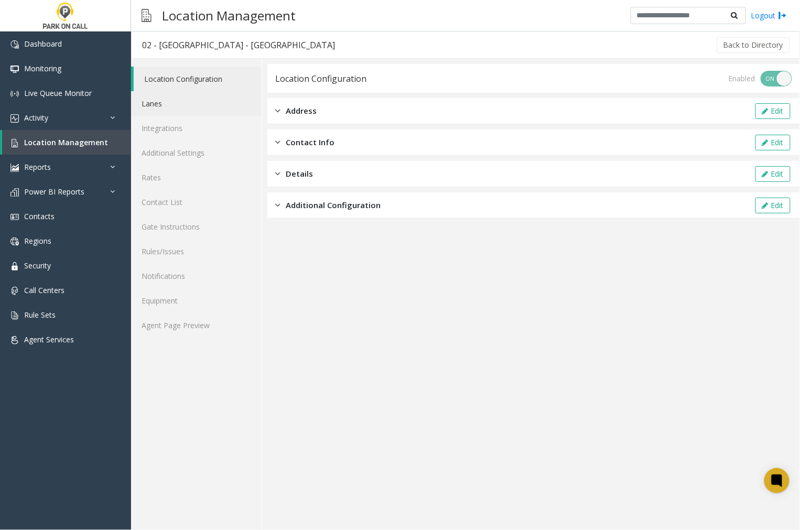
click at [155, 105] on link "Lanes" at bounding box center [196, 103] width 130 height 25
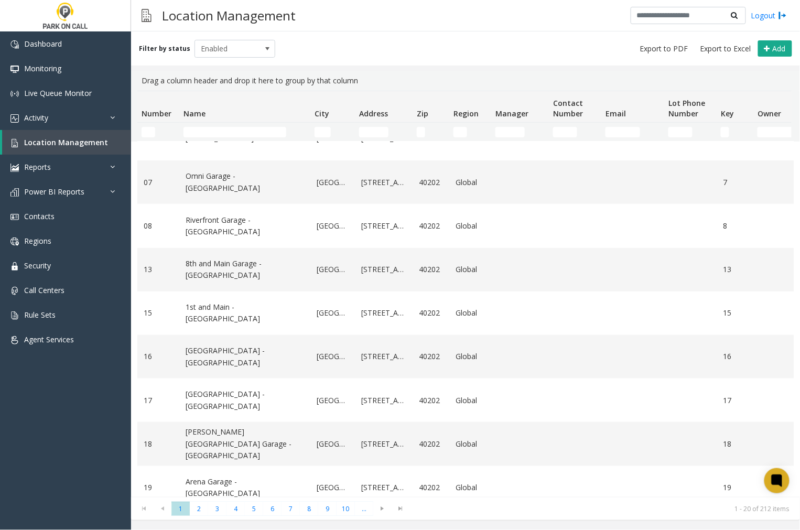
scroll to position [349, 0]
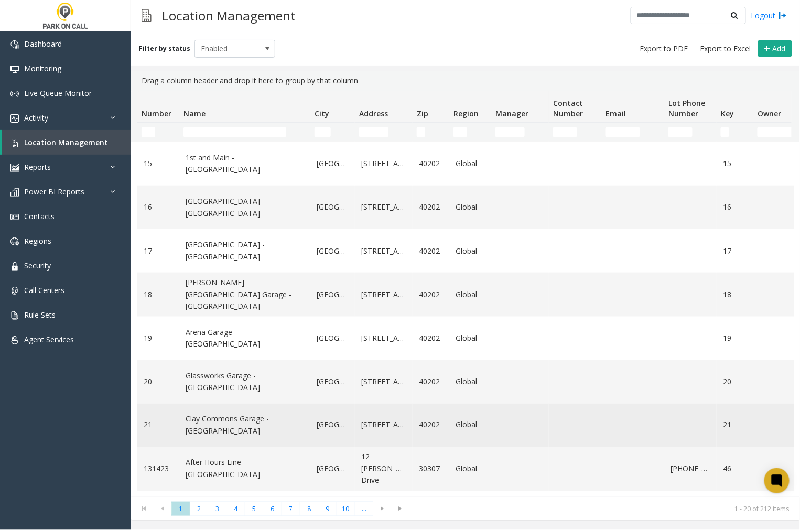
click at [226, 424] on link "Clay Commons Garage - [GEOGRAPHIC_DATA]" at bounding box center [244, 425] width 118 height 24
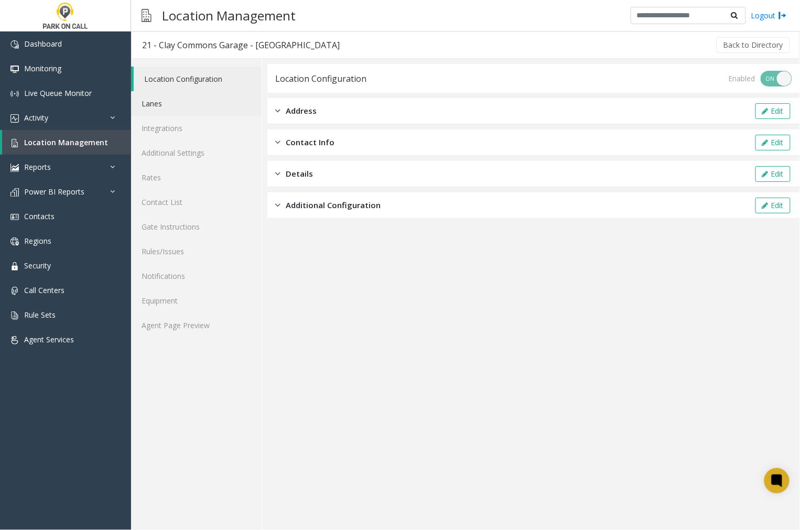
click at [160, 106] on link "Lanes" at bounding box center [196, 103] width 130 height 25
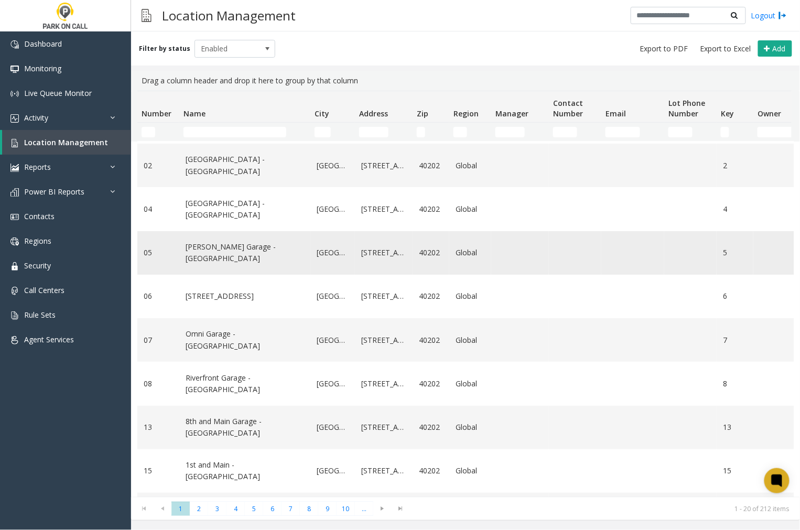
scroll to position [58, 0]
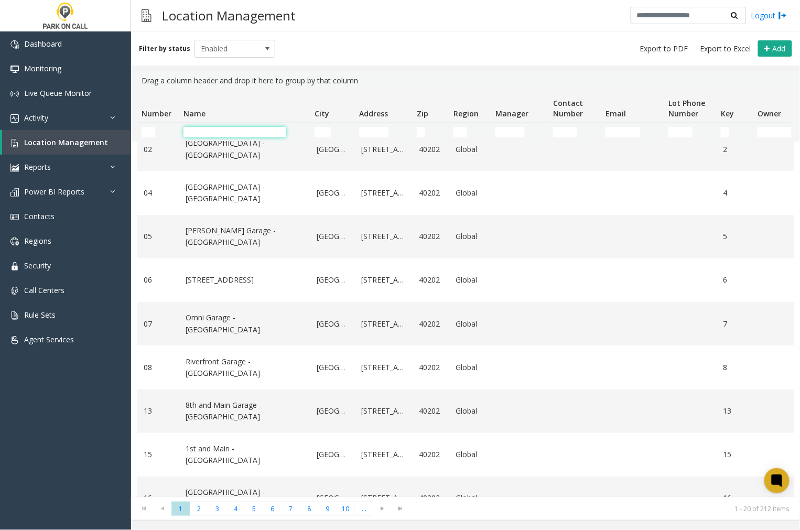
click at [219, 128] on input "Name Filter" at bounding box center [234, 132] width 103 height 10
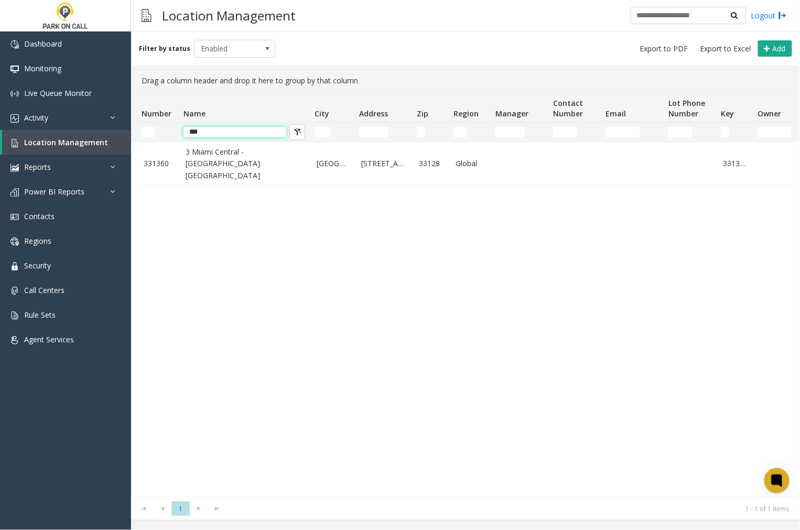
scroll to position [0, 0]
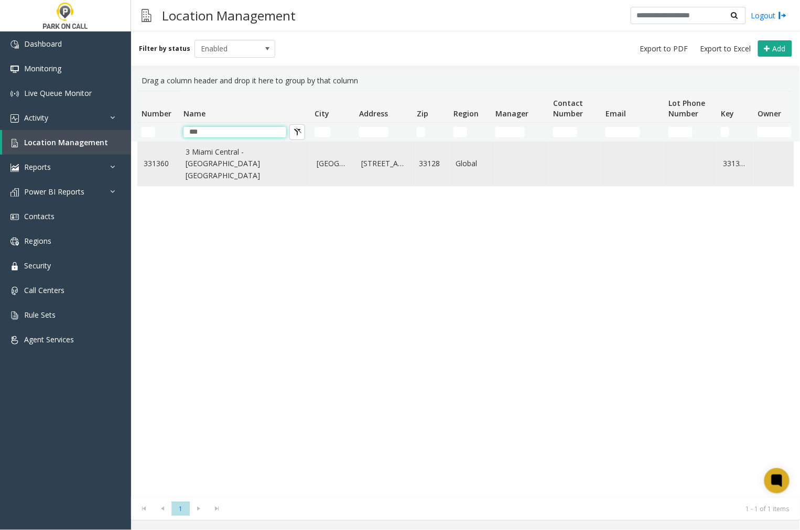
type input "***"
click at [210, 155] on link "3 Miami Central - [GEOGRAPHIC_DATA] [GEOGRAPHIC_DATA]" at bounding box center [244, 163] width 118 height 35
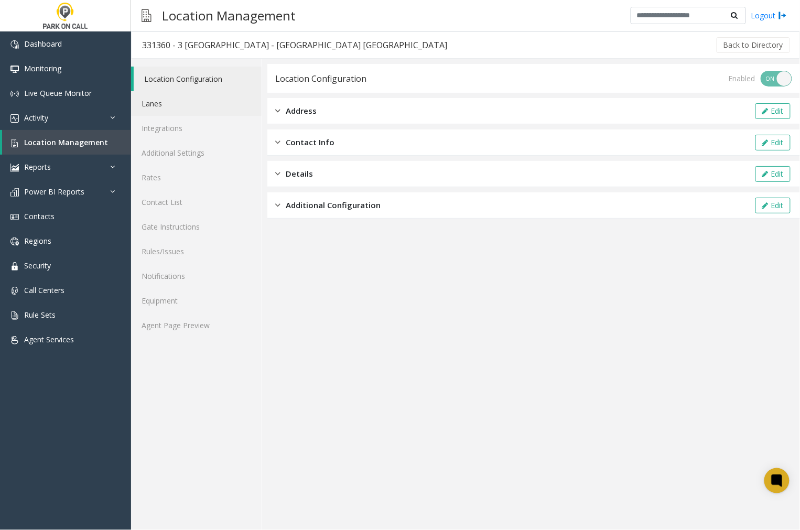
click at [152, 95] on link "Lanes" at bounding box center [196, 103] width 130 height 25
